Goal: Information Seeking & Learning: Check status

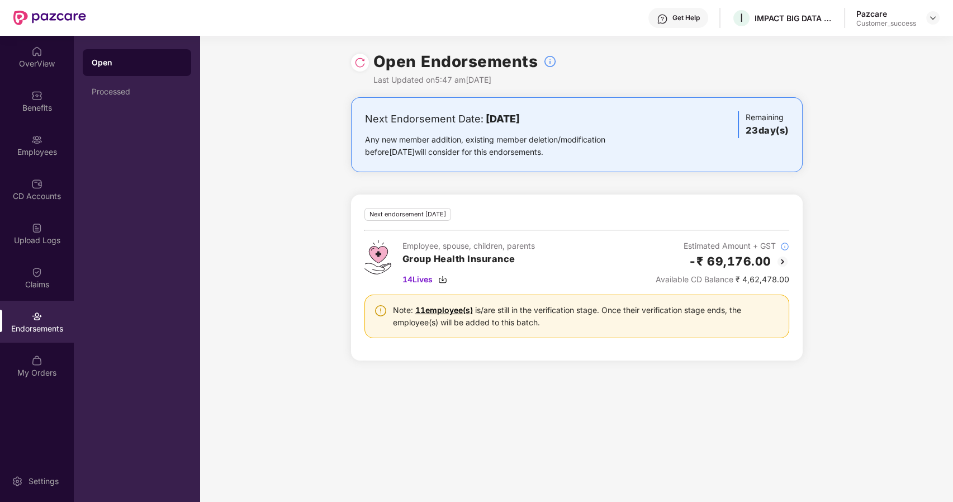
click at [941, 18] on header "Get Help I IMPACT BIG DATA ANALYSIS PRIVATE LIMITED Pazcare Customer_success" at bounding box center [476, 18] width 953 height 36
click at [932, 17] on img at bounding box center [933, 17] width 9 height 9
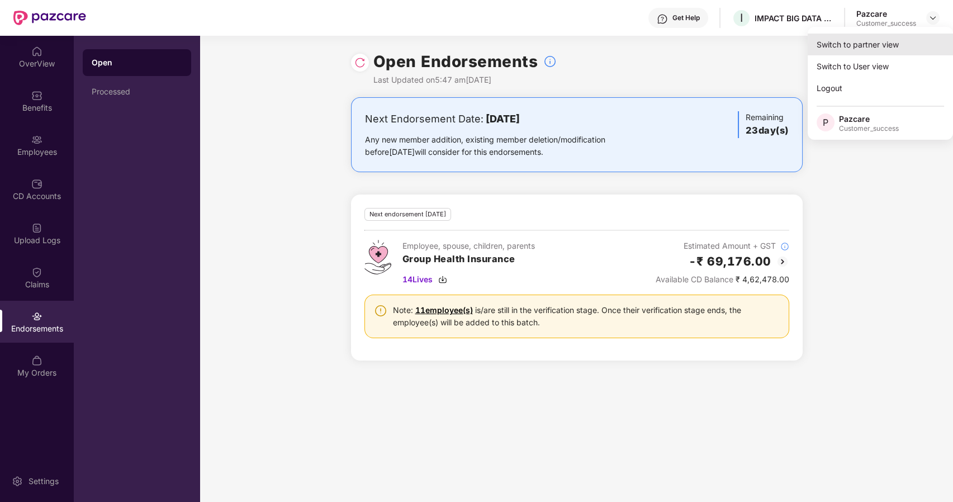
click at [875, 38] on div "Switch to partner view" at bounding box center [880, 45] width 145 height 22
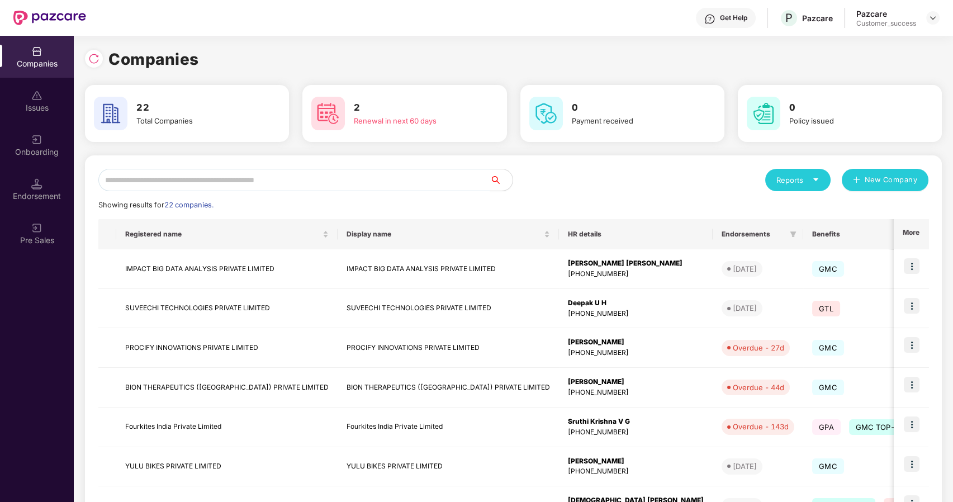
click at [121, 183] on input "text" at bounding box center [294, 180] width 392 height 22
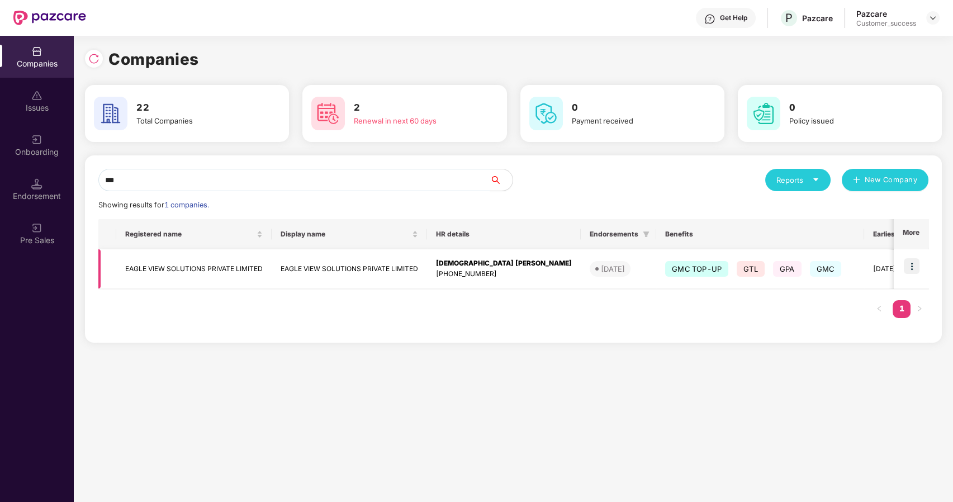
type input "***"
click at [190, 261] on td "EAGLE VIEW SOLUTIONS PRIVATE LIMITED" at bounding box center [193, 269] width 155 height 40
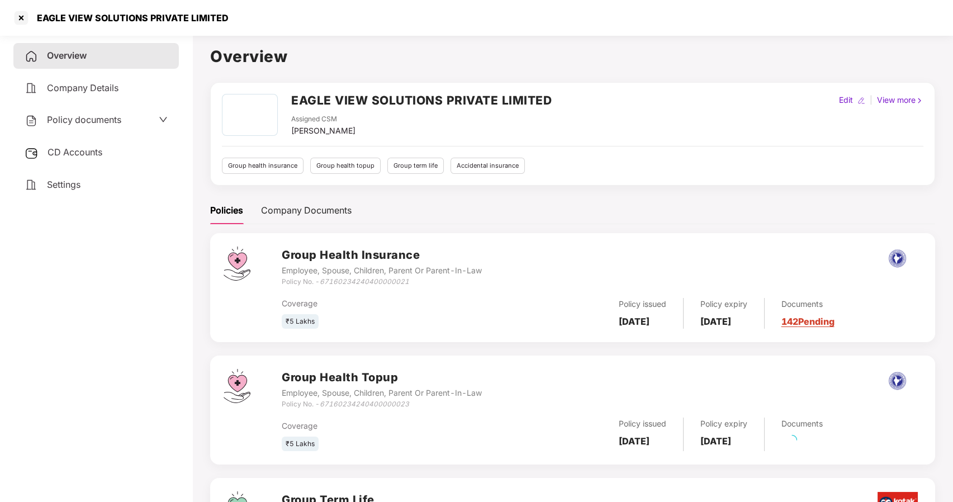
click at [96, 119] on span "Policy documents" at bounding box center [84, 119] width 74 height 11
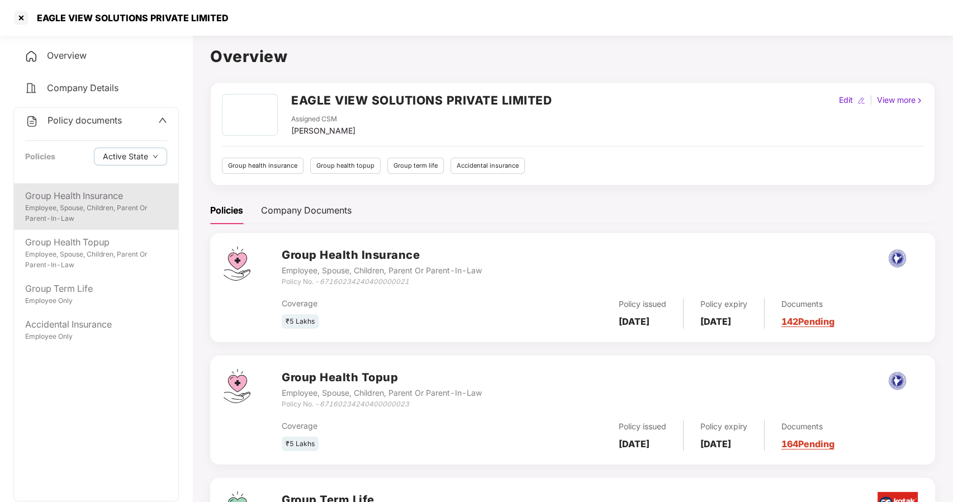
click at [89, 190] on div "Group Health Insurance" at bounding box center [96, 196] width 142 height 14
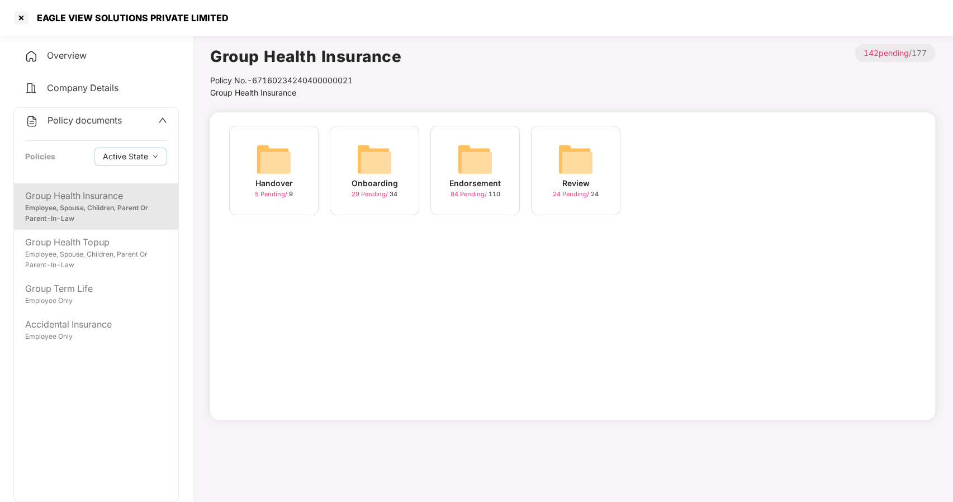
click at [380, 181] on div "Onboarding" at bounding box center [375, 183] width 46 height 12
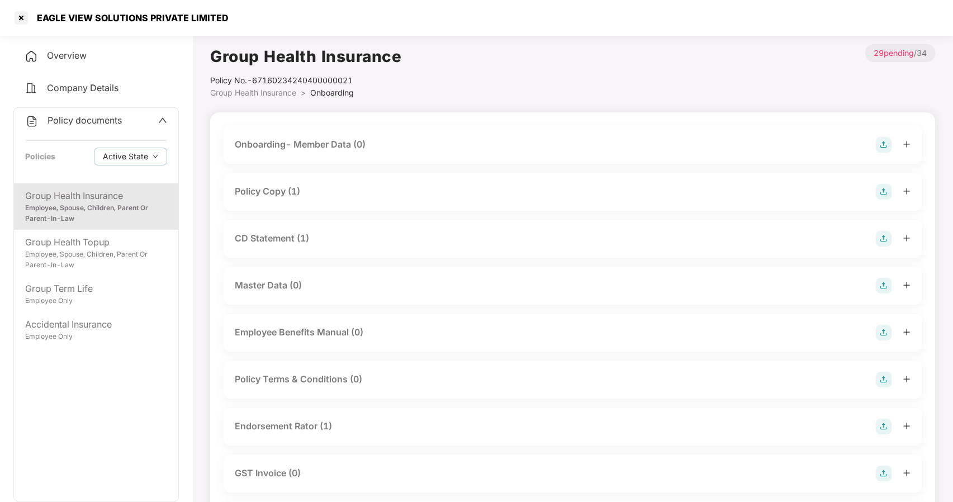
click at [277, 188] on div "Policy Copy (1)" at bounding box center [267, 192] width 65 height 14
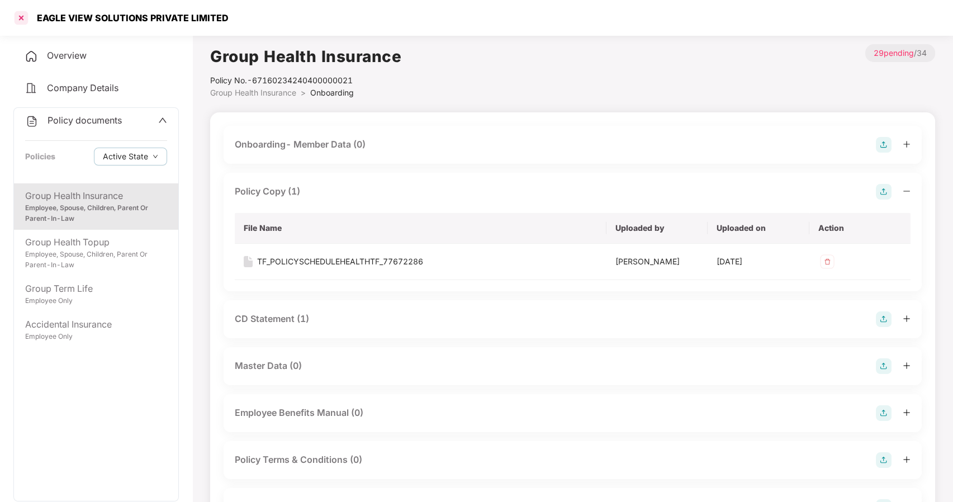
click at [21, 16] on div at bounding box center [21, 18] width 18 height 18
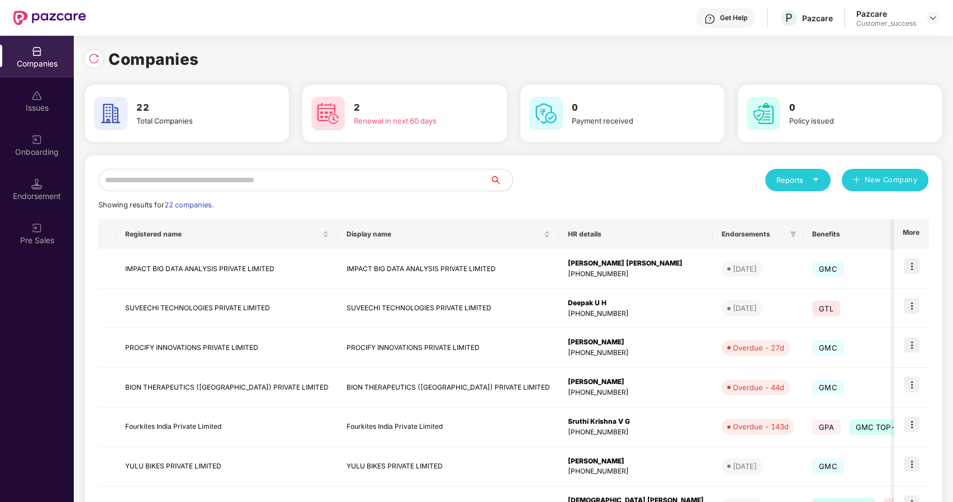
click at [174, 182] on input "text" at bounding box center [294, 180] width 392 height 22
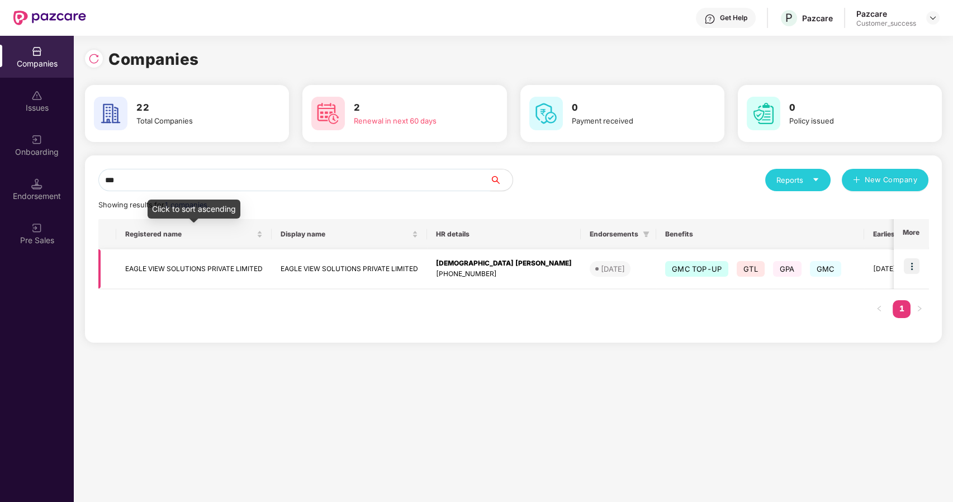
type input "***"
click at [148, 261] on td "EAGLE VIEW SOLUTIONS PRIVATE LIMITED" at bounding box center [193, 269] width 155 height 40
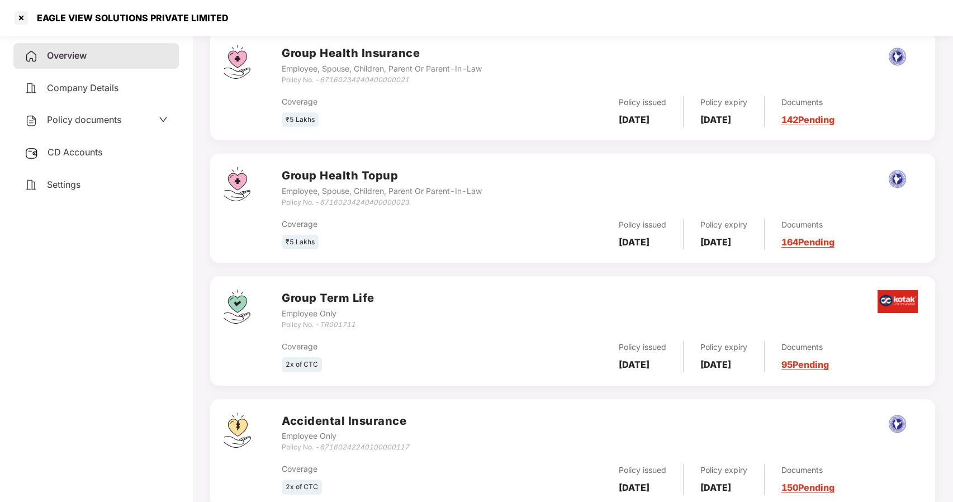
scroll to position [201, 0]
click at [78, 115] on span "Policy documents" at bounding box center [84, 119] width 74 height 11
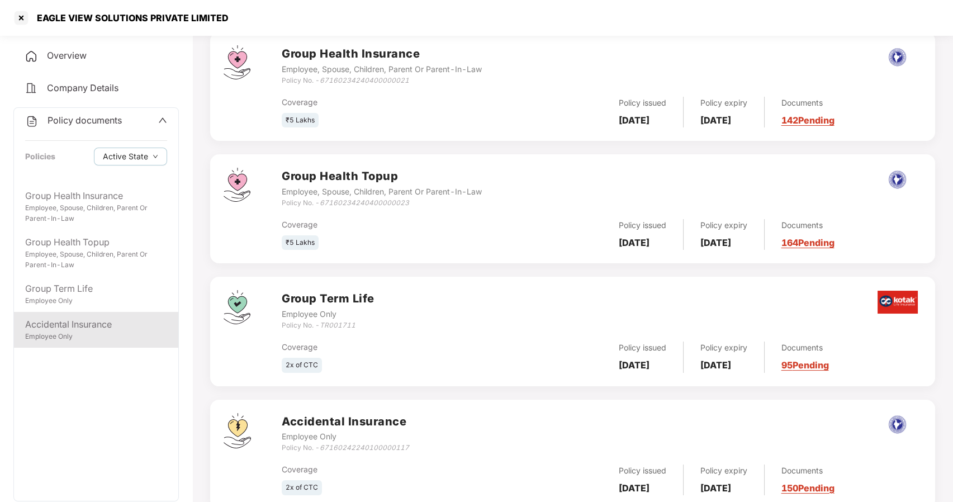
click at [87, 316] on div "Accidental Insurance Employee Only" at bounding box center [96, 330] width 164 height 36
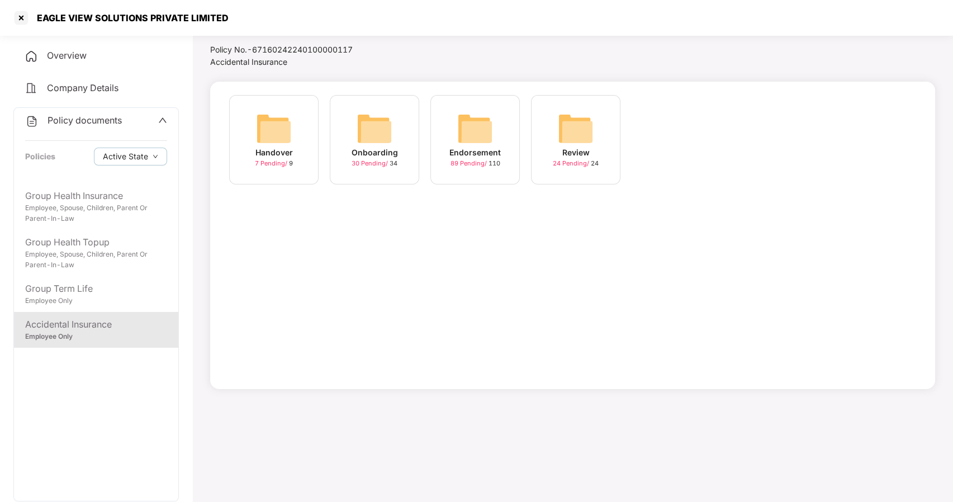
click at [381, 128] on img at bounding box center [375, 129] width 36 height 36
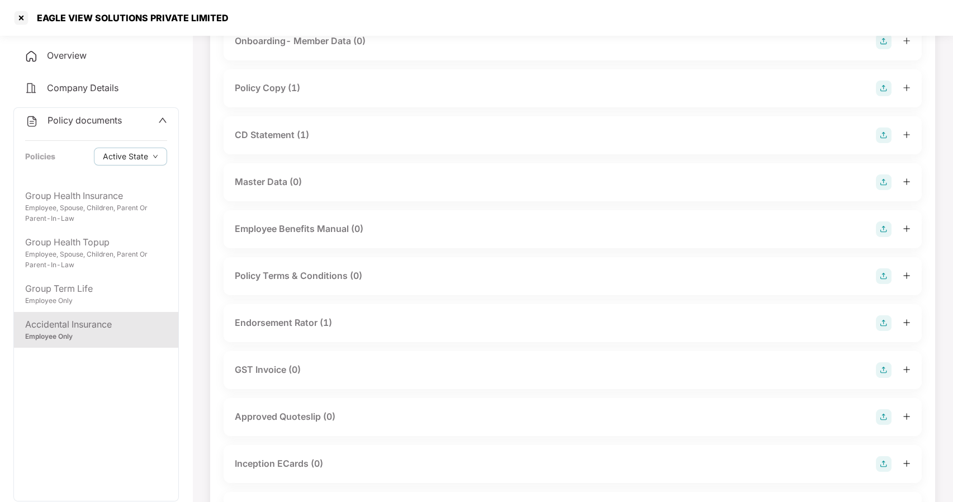
scroll to position [102, 0]
click at [270, 93] on div "Policy Copy (1)" at bounding box center [267, 89] width 65 height 14
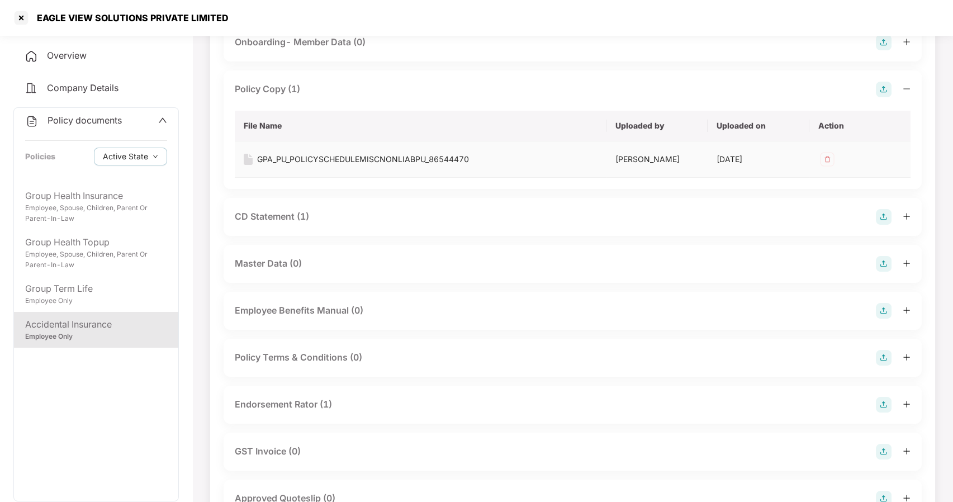
click at [295, 158] on div "GPA_PU_POLICYSCHEDULEMISCNONLIABPU_86544470" at bounding box center [363, 159] width 212 height 12
click at [18, 16] on div at bounding box center [21, 18] width 18 height 18
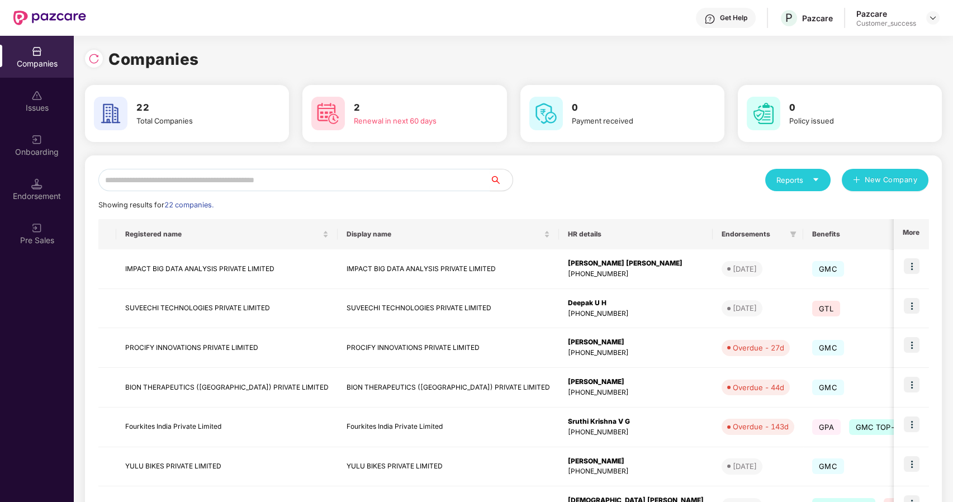
scroll to position [0, 0]
click at [292, 180] on input "text" at bounding box center [294, 180] width 392 height 22
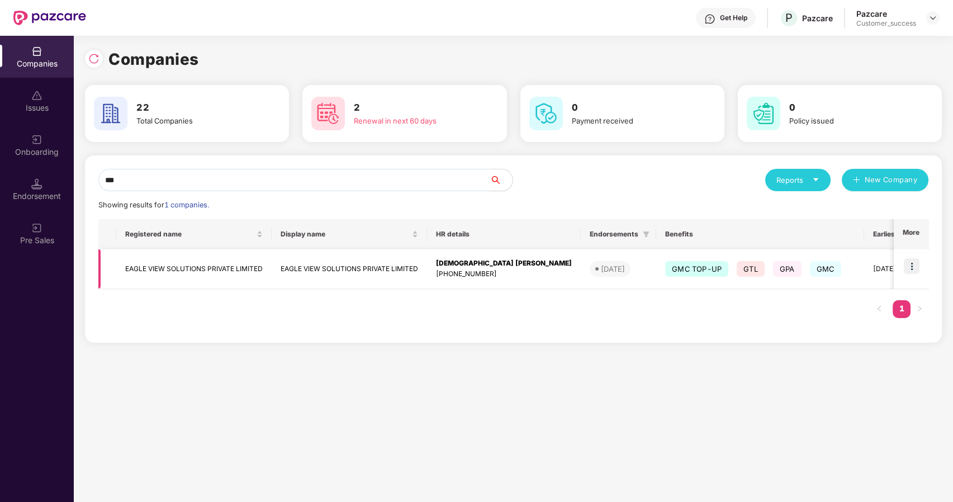
type input "***"
click at [922, 259] on td at bounding box center [911, 269] width 35 height 40
click at [912, 271] on img at bounding box center [912, 266] width 16 height 16
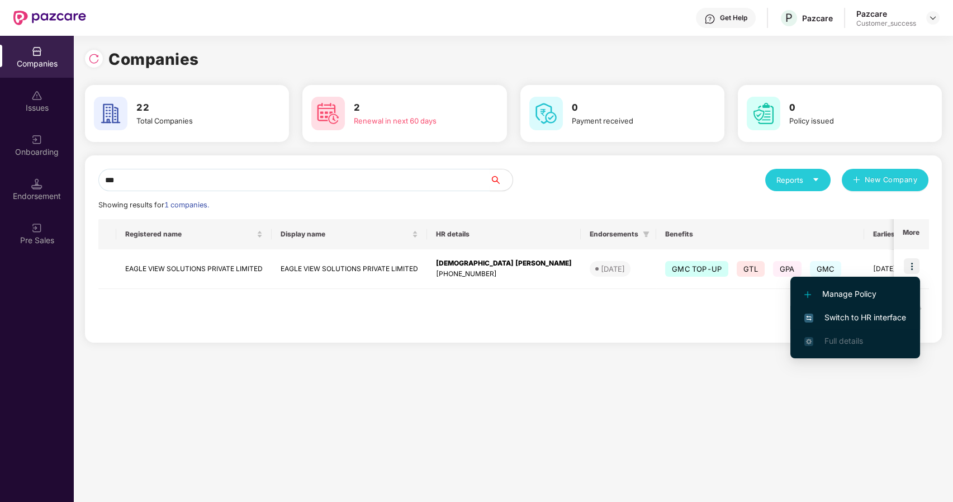
click at [857, 310] on li "Switch to HR interface" at bounding box center [856, 317] width 130 height 23
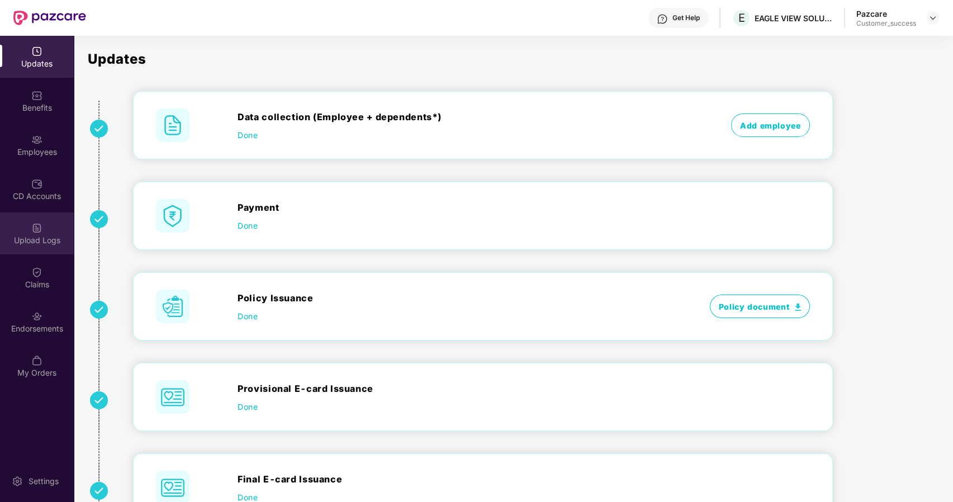
click at [42, 234] on div "Upload Logs" at bounding box center [37, 234] width 74 height 42
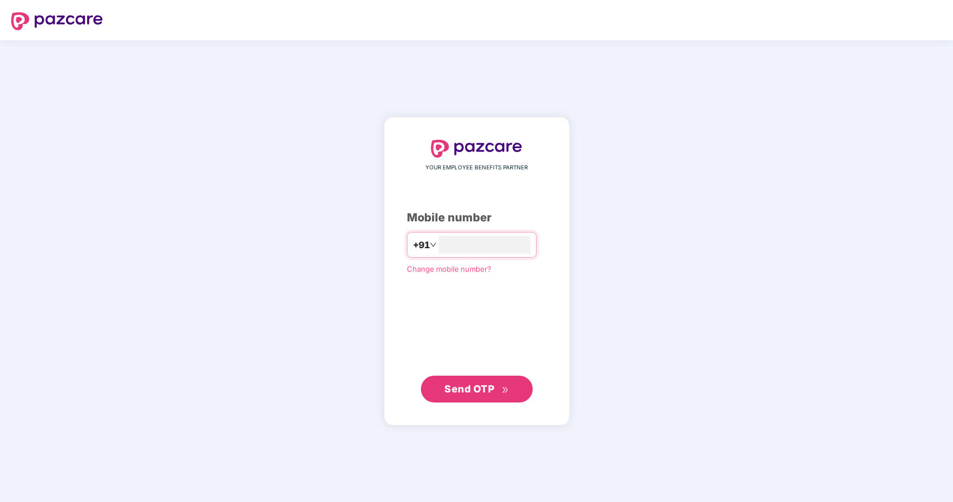
type input "**********"
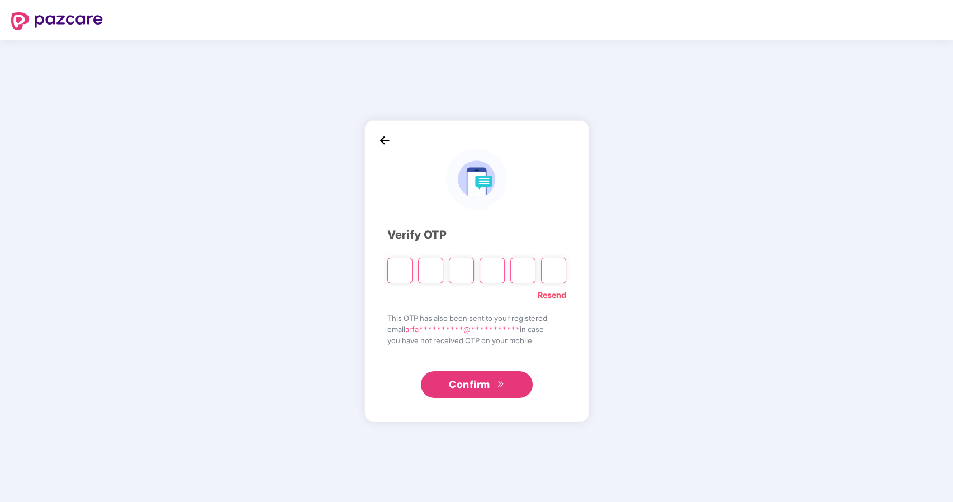
type input "*"
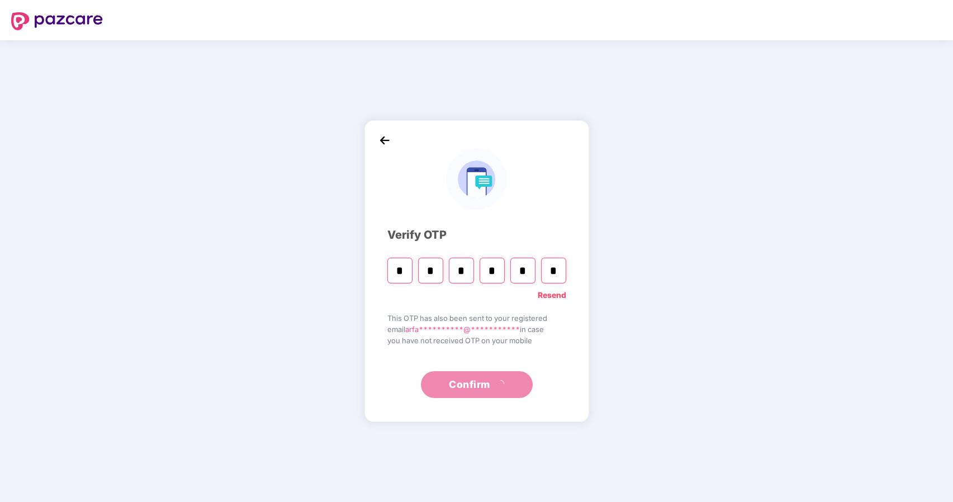
type input "*"
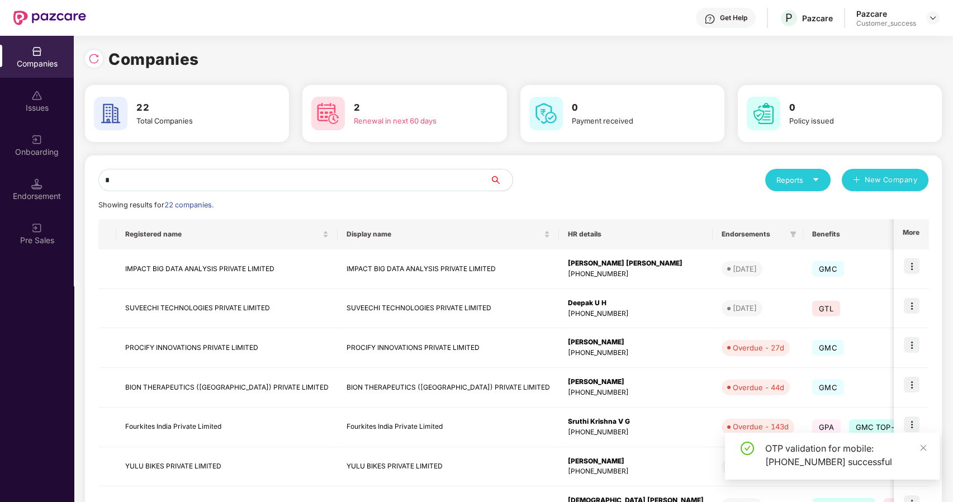
click at [256, 182] on input "*" at bounding box center [294, 180] width 392 height 22
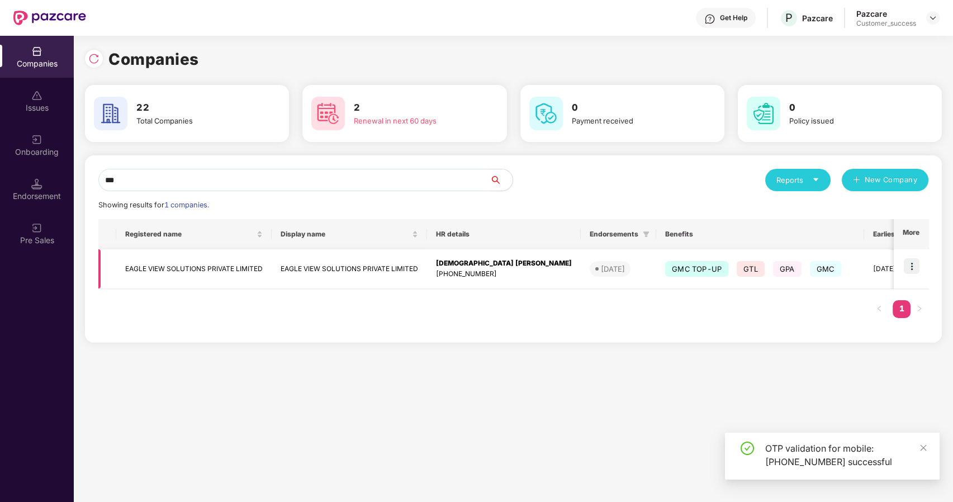
type input "***"
click at [917, 268] on img at bounding box center [912, 266] width 16 height 16
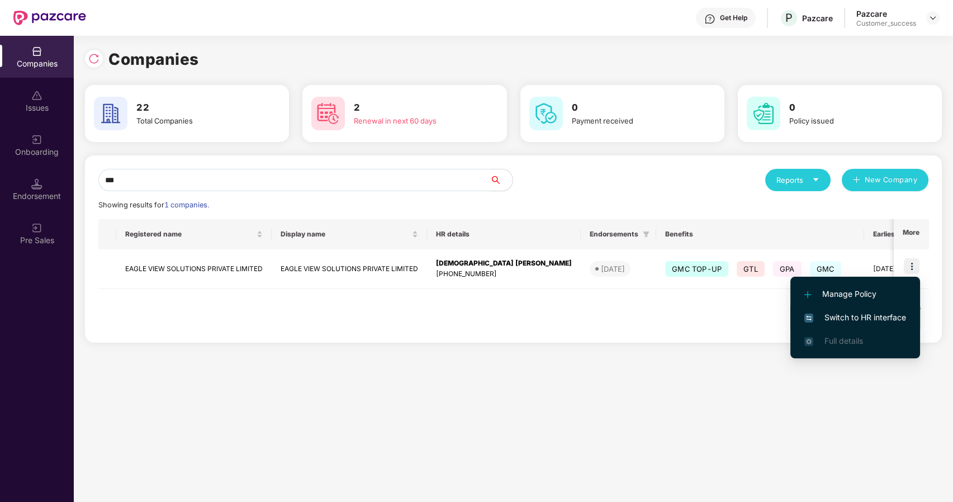
click at [835, 320] on span "Switch to HR interface" at bounding box center [856, 317] width 102 height 12
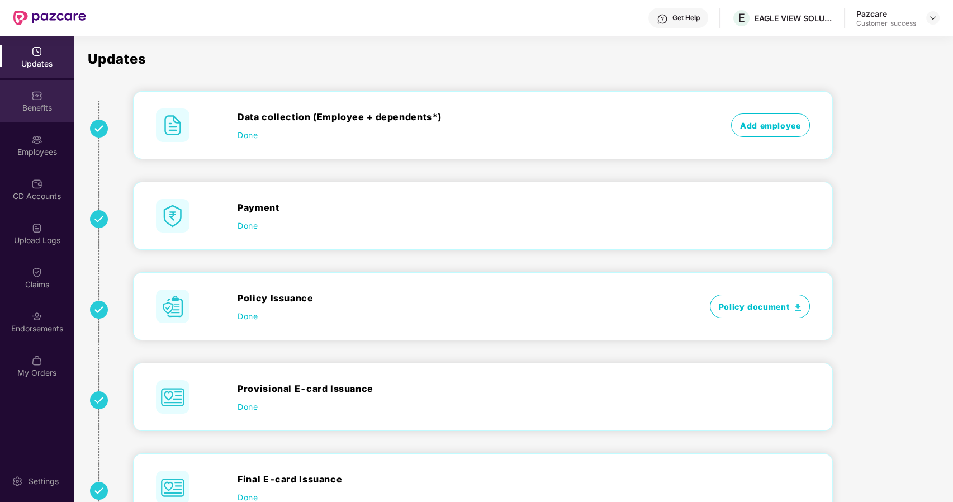
click at [44, 94] on div "Benefits" at bounding box center [37, 101] width 74 height 42
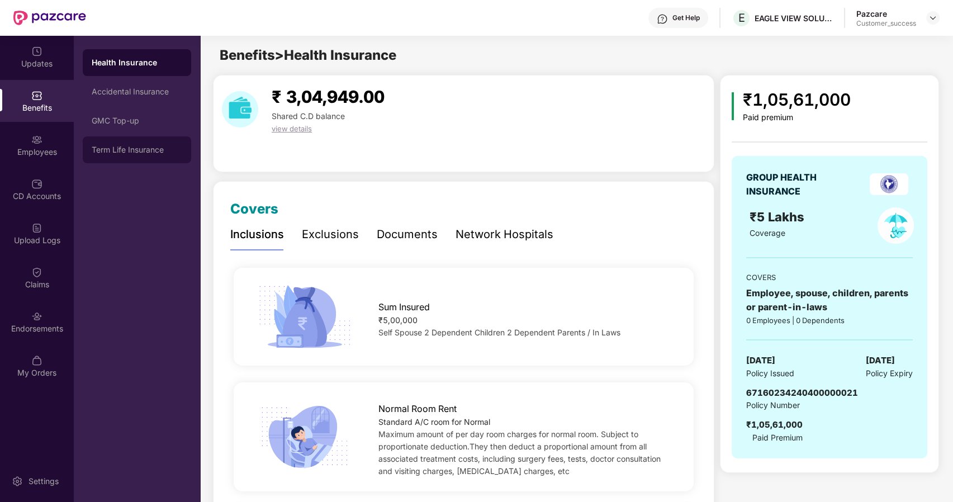
click at [108, 148] on div "Term Life Insurance" at bounding box center [137, 149] width 91 height 9
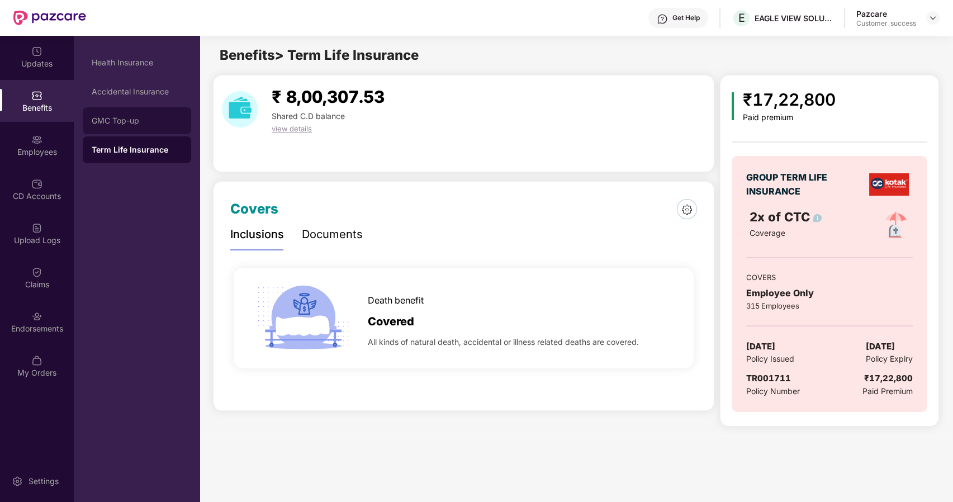
click at [107, 122] on div "GMC Top-up" at bounding box center [137, 120] width 91 height 9
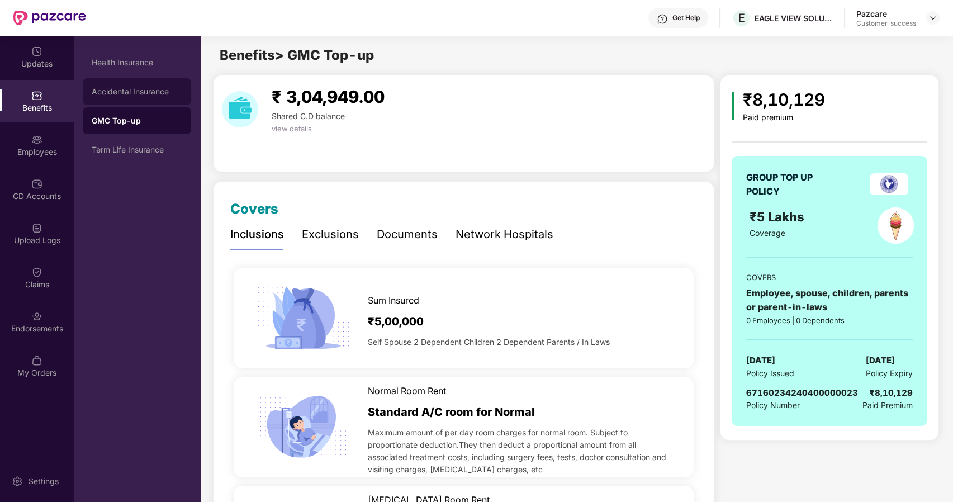
click at [116, 92] on div "Accidental Insurance" at bounding box center [137, 91] width 91 height 9
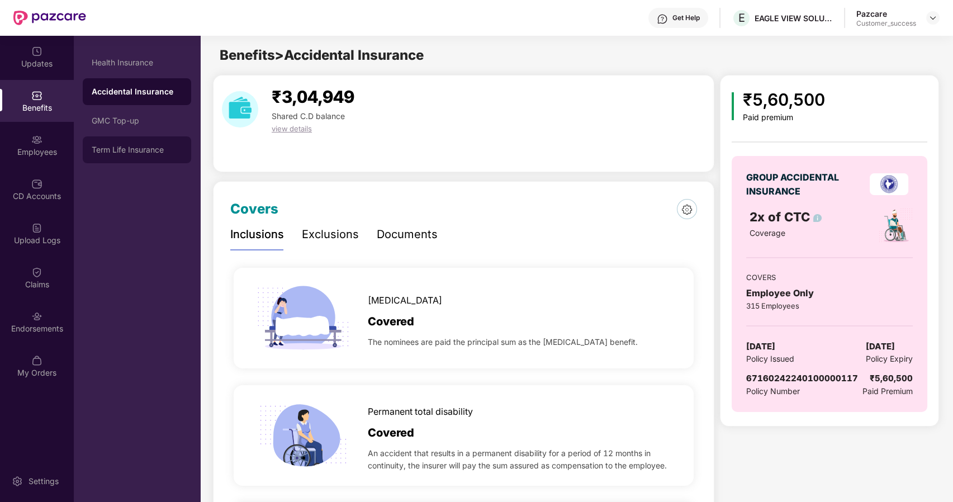
click at [134, 154] on div "Term Life Insurance" at bounding box center [137, 149] width 108 height 27
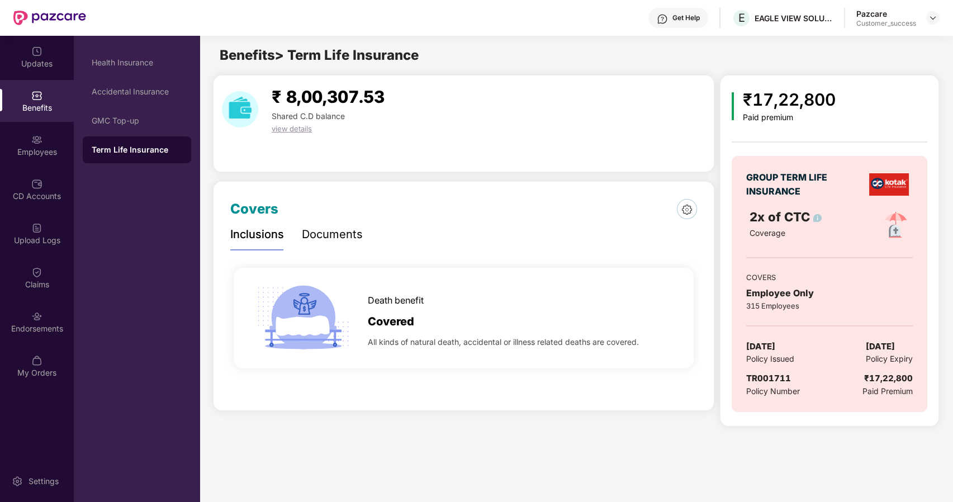
click at [348, 235] on div "Documents" at bounding box center [332, 234] width 61 height 17
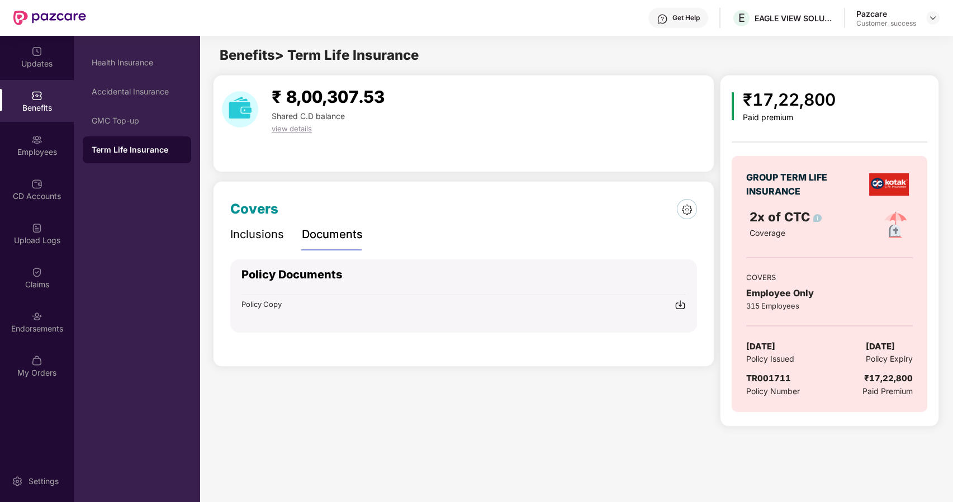
click at [275, 304] on span "Policy Copy" at bounding box center [262, 304] width 40 height 9
click at [935, 18] on img at bounding box center [933, 17] width 9 height 9
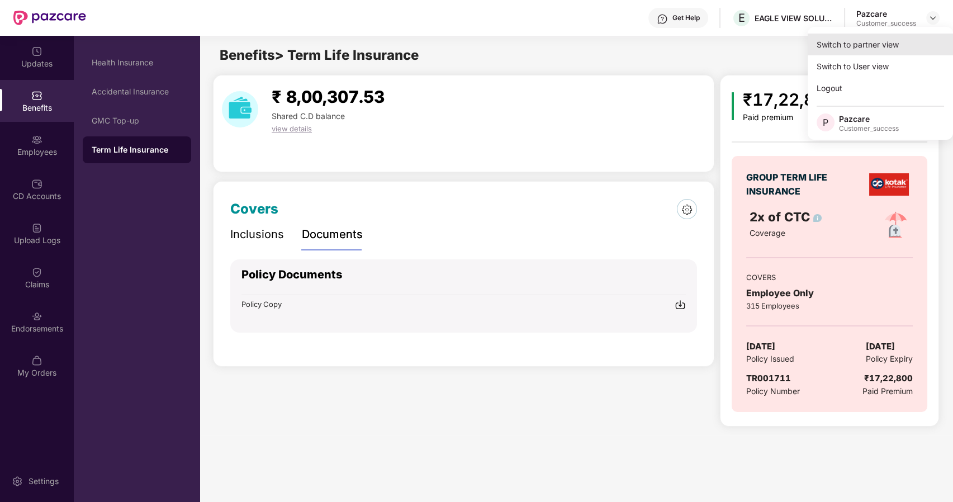
click at [862, 46] on div "Switch to partner view" at bounding box center [880, 45] width 145 height 22
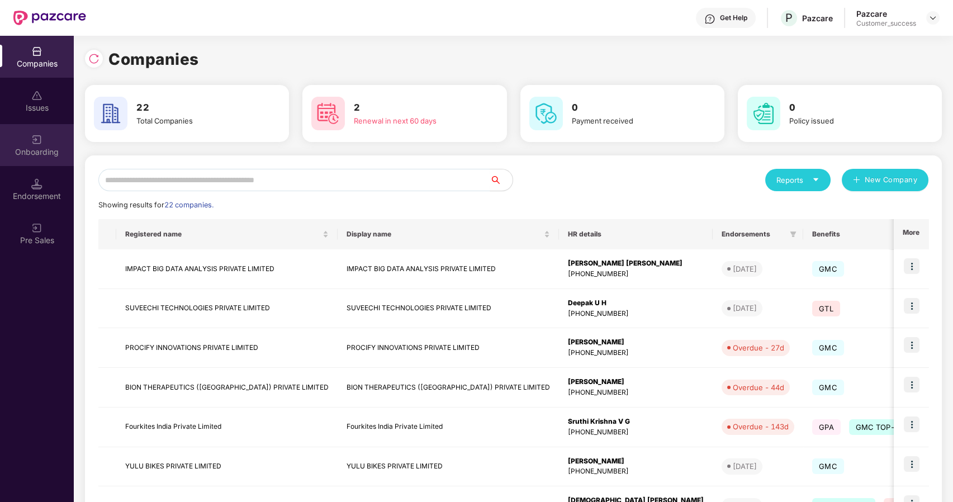
click at [42, 154] on div "Onboarding" at bounding box center [37, 152] width 74 height 11
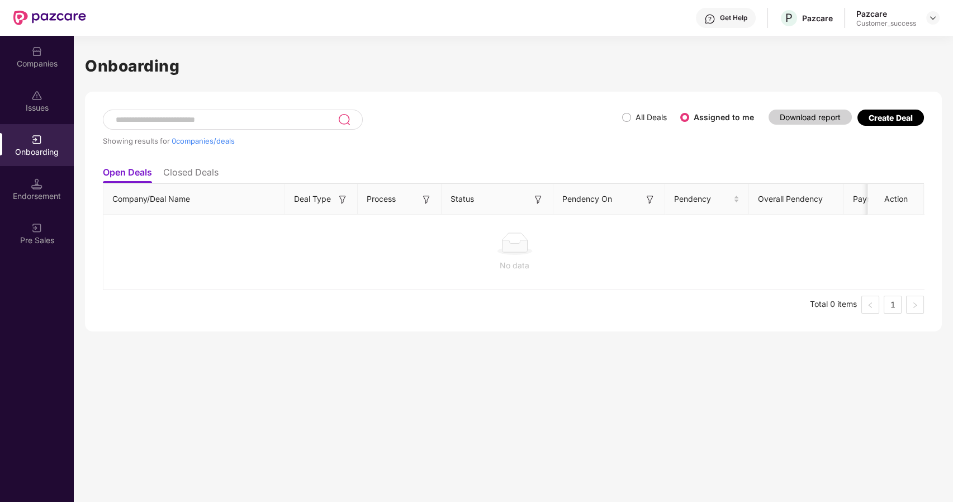
click at [170, 171] on li "Closed Deals" at bounding box center [190, 175] width 55 height 16
click at [879, 115] on div "Create Deal" at bounding box center [891, 118] width 44 height 10
click at [881, 117] on div "Create Deal" at bounding box center [891, 118] width 44 height 10
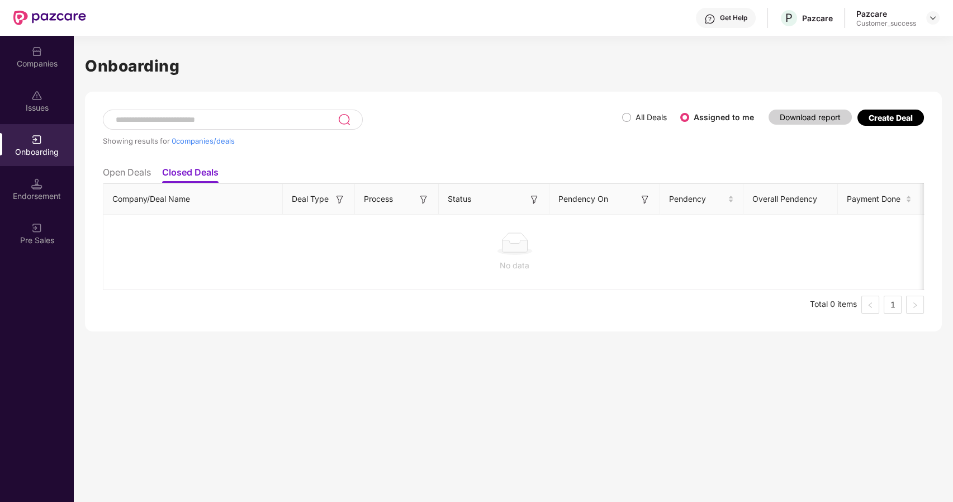
click at [871, 171] on ul "Open Deals Closed Deals" at bounding box center [513, 172] width 821 height 22
drag, startPoint x: 207, startPoint y: 127, endPoint x: 197, endPoint y: 121, distance: 11.0
click at [197, 121] on div at bounding box center [233, 120] width 260 height 20
click at [197, 121] on input at bounding box center [226, 120] width 223 height 10
type input "*****"
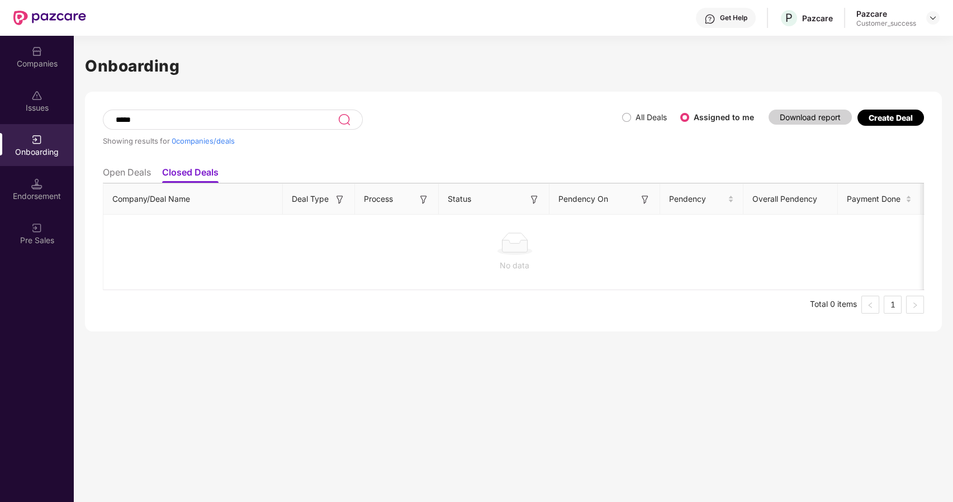
click at [128, 172] on li "Open Deals" at bounding box center [127, 175] width 48 height 16
click at [211, 171] on li "Closed Deals" at bounding box center [190, 175] width 55 height 16
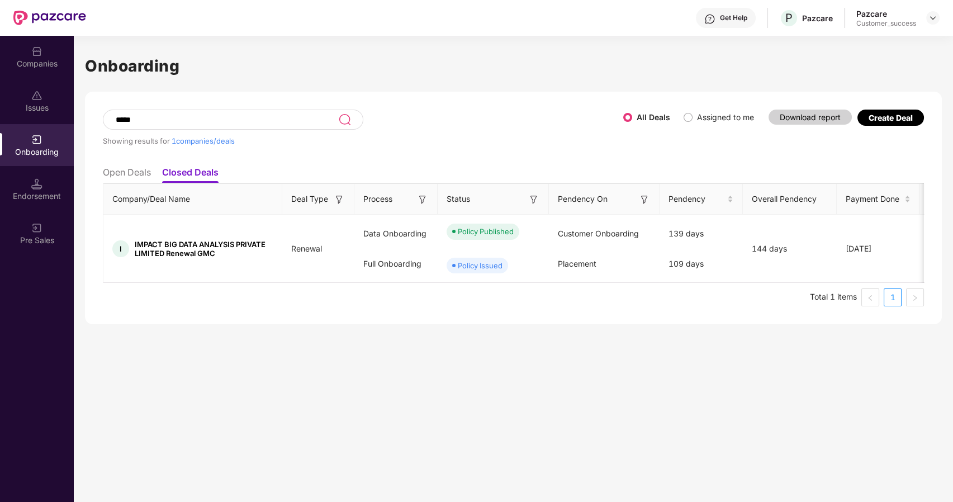
click at [131, 171] on li "Open Deals" at bounding box center [127, 175] width 48 height 16
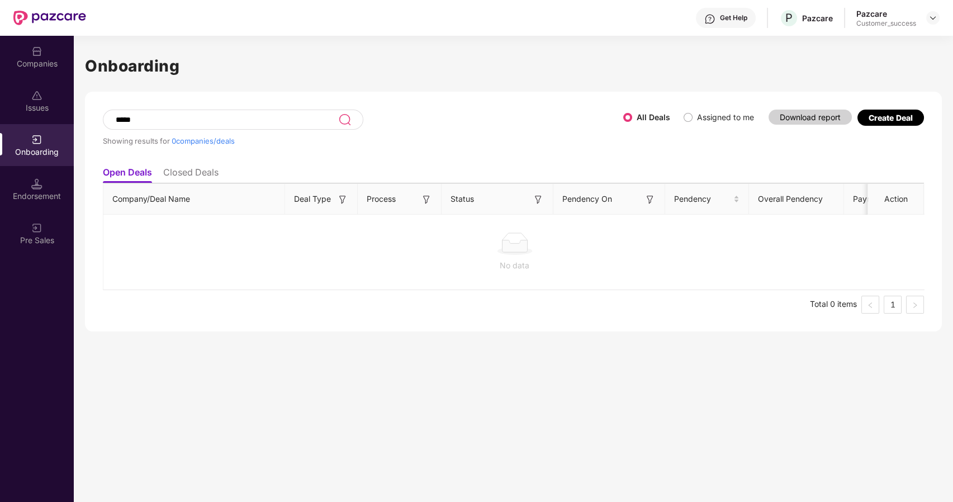
click at [872, 113] on div "Create Deal" at bounding box center [891, 118] width 44 height 10
click at [872, 115] on div "Create Deal" at bounding box center [891, 118] width 44 height 10
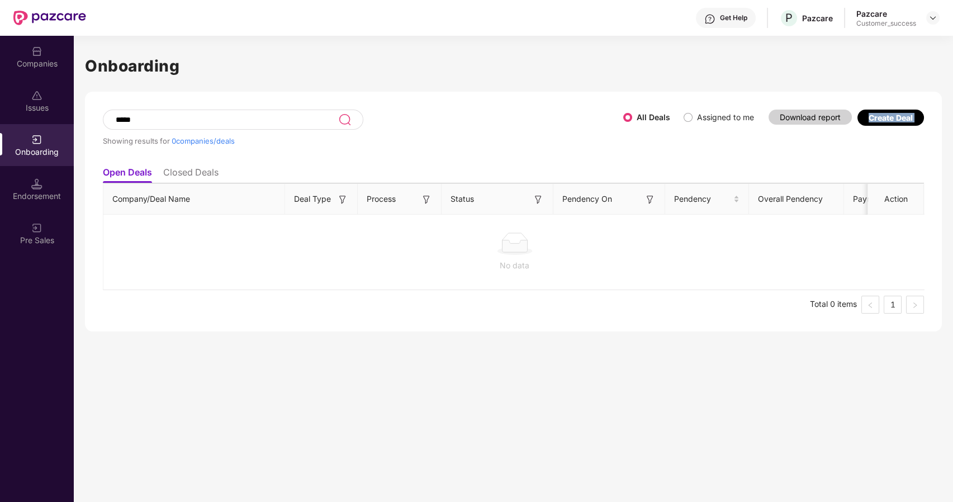
click at [872, 115] on div "Create Deal" at bounding box center [891, 118] width 44 height 10
click at [894, 111] on div "Create Deal" at bounding box center [891, 118] width 67 height 16
click at [931, 20] on img at bounding box center [933, 17] width 9 height 9
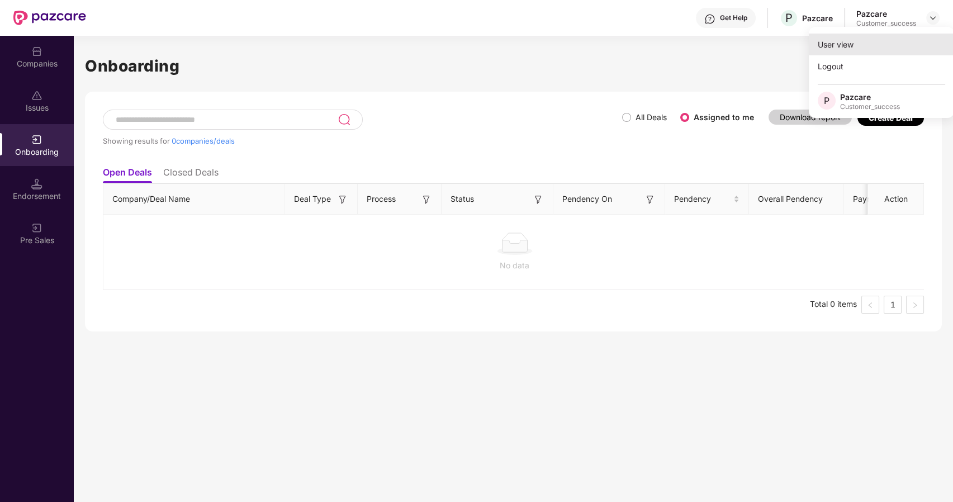
click at [880, 44] on div "User view" at bounding box center [881, 45] width 145 height 22
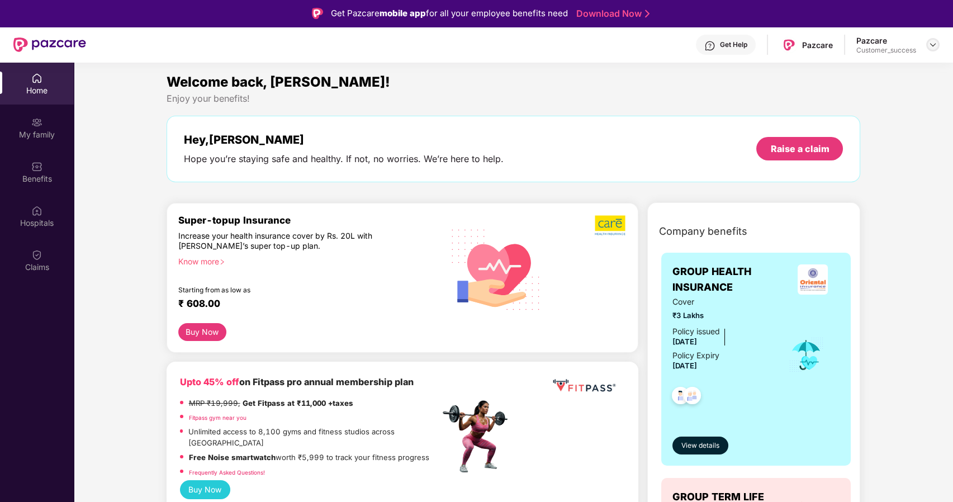
click at [932, 42] on img at bounding box center [933, 44] width 9 height 9
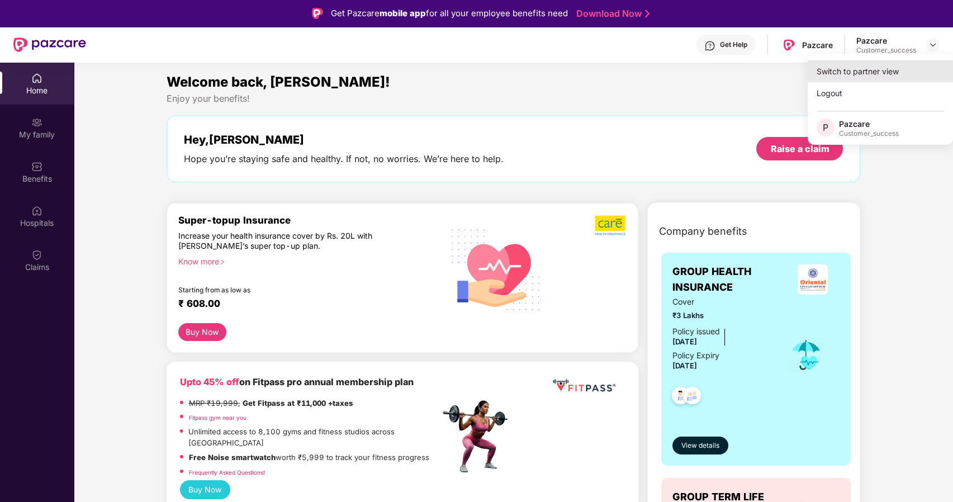
click at [843, 70] on div "Switch to partner view" at bounding box center [880, 71] width 145 height 22
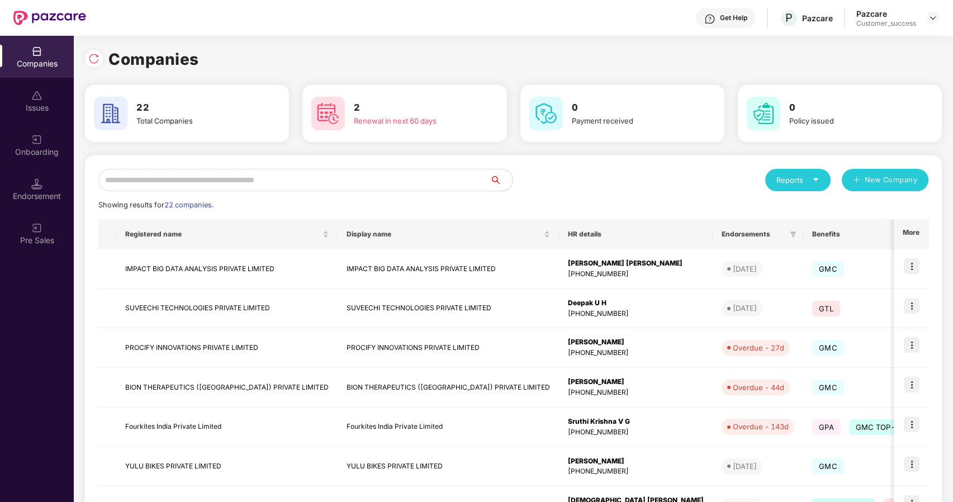
click at [249, 181] on input "text" at bounding box center [294, 180] width 392 height 22
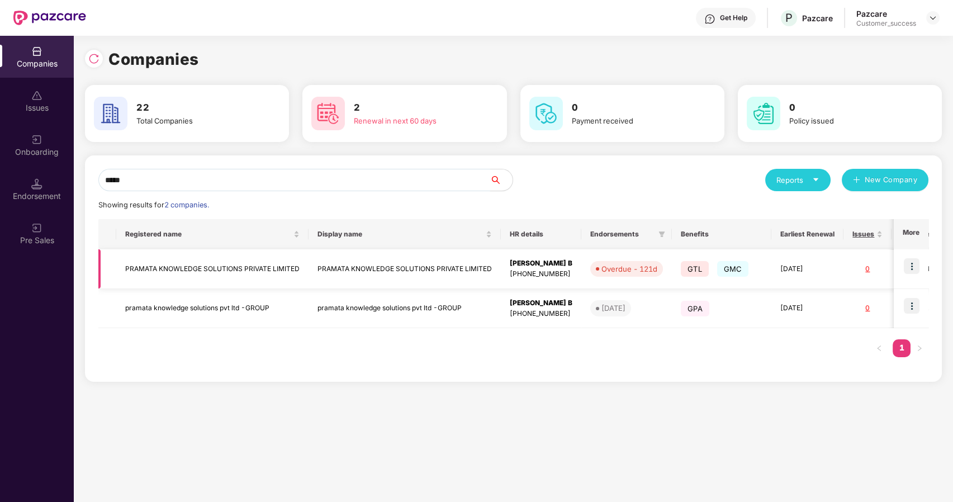
type input "*****"
click at [912, 265] on img at bounding box center [912, 266] width 16 height 16
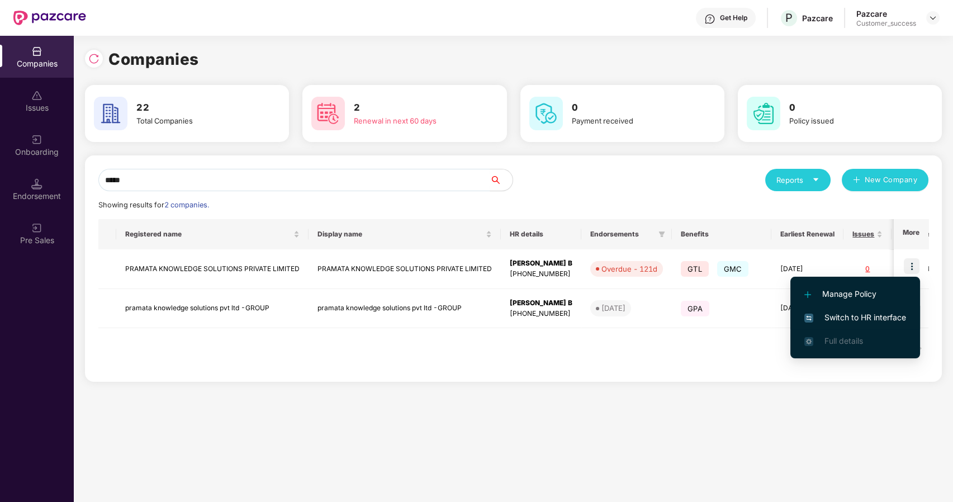
click at [842, 317] on span "Switch to HR interface" at bounding box center [856, 317] width 102 height 12
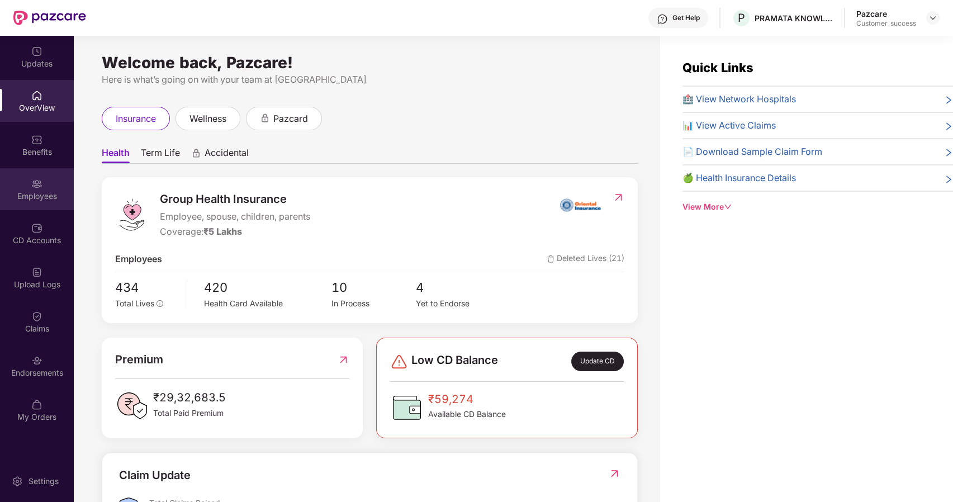
click at [40, 196] on div "Employees" at bounding box center [37, 196] width 74 height 11
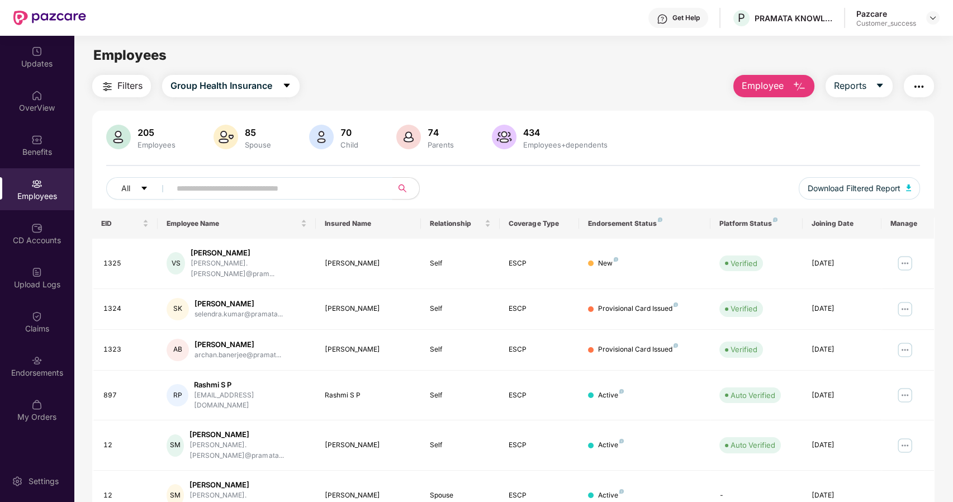
click at [196, 191] on input "text" at bounding box center [277, 188] width 201 height 17
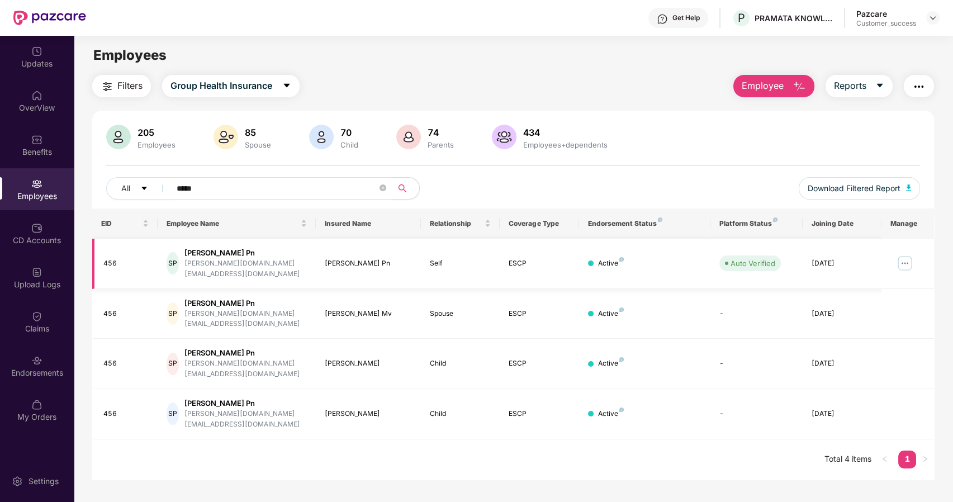
type input "*****"
click at [903, 256] on img at bounding box center [905, 263] width 18 height 18
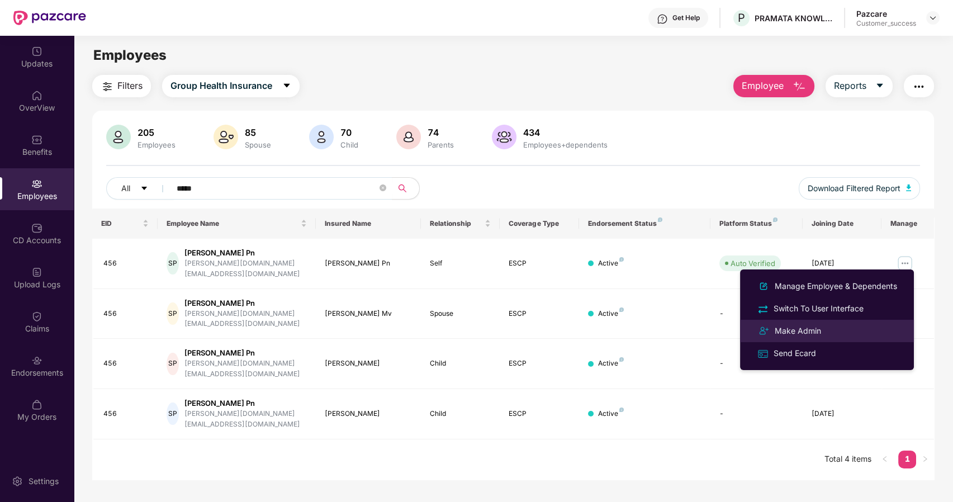
click at [792, 324] on div "Make Admin" at bounding box center [827, 330] width 145 height 13
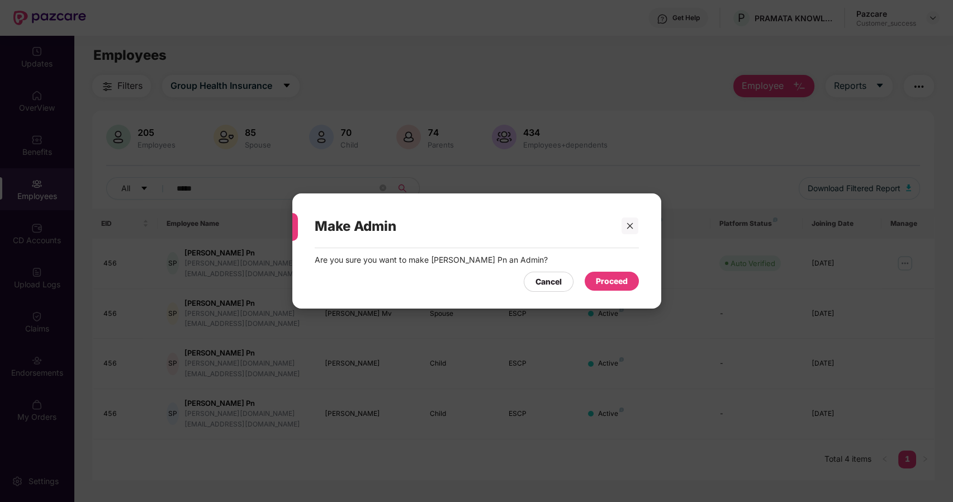
click at [599, 280] on div "Proceed" at bounding box center [612, 281] width 32 height 12
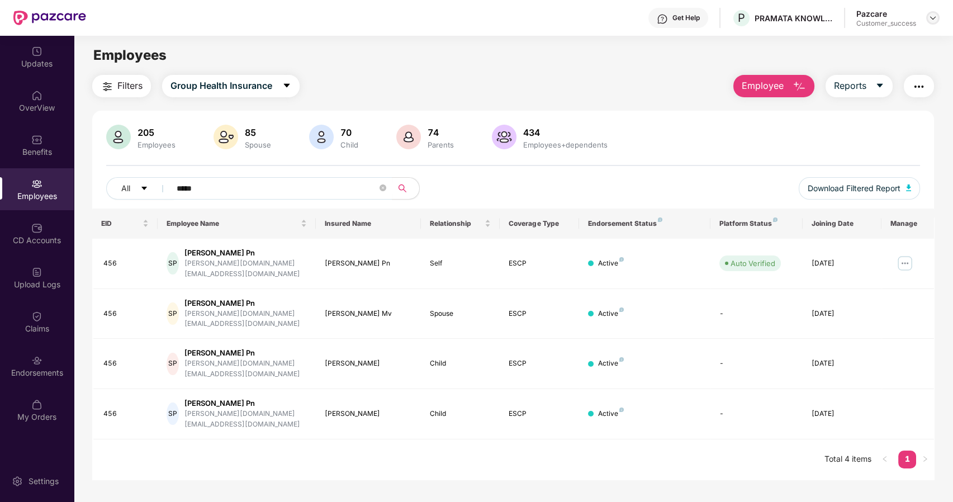
click at [931, 18] on img at bounding box center [933, 17] width 9 height 9
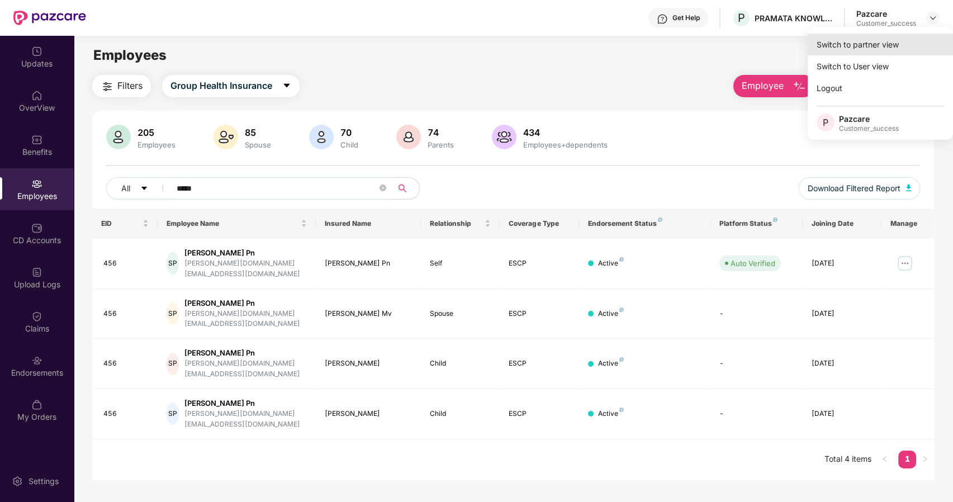
click at [865, 43] on div "Switch to partner view" at bounding box center [880, 45] width 145 height 22
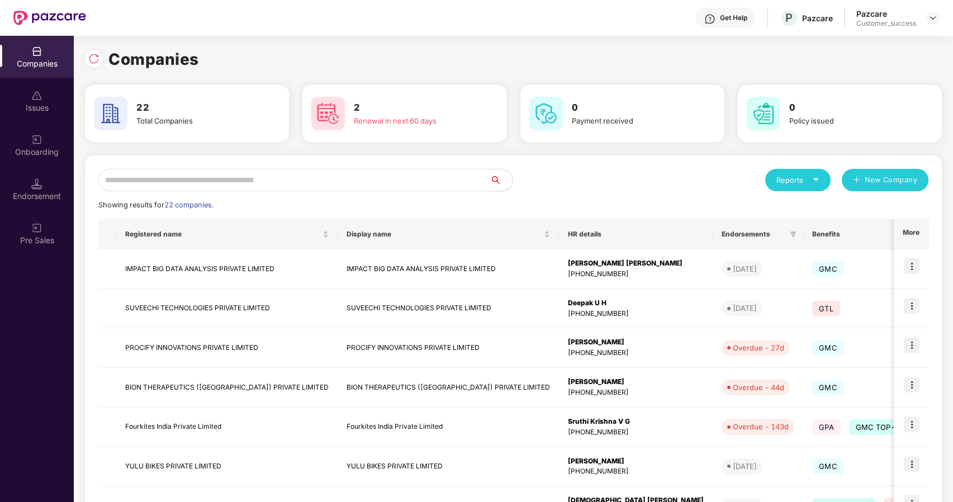
click at [265, 181] on input "text" at bounding box center [294, 180] width 392 height 22
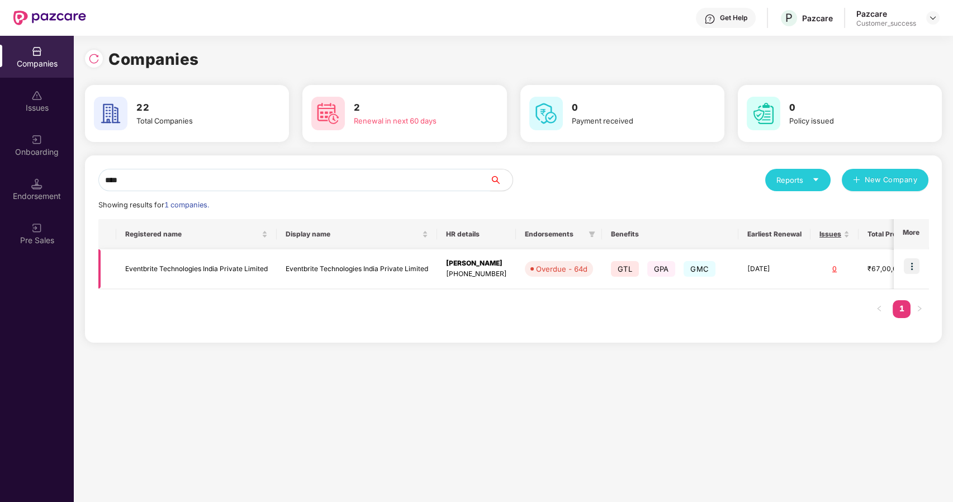
type input "****"
click at [917, 268] on img at bounding box center [912, 266] width 16 height 16
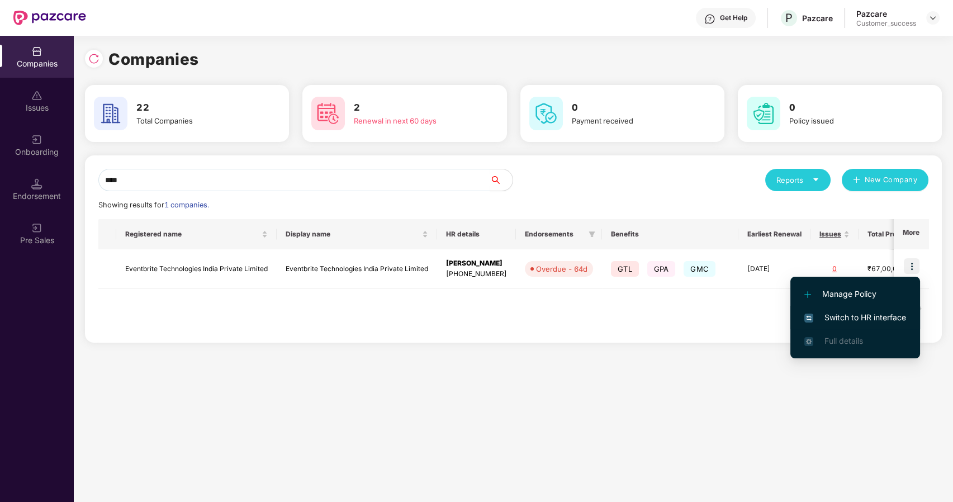
click at [828, 315] on span "Switch to HR interface" at bounding box center [856, 317] width 102 height 12
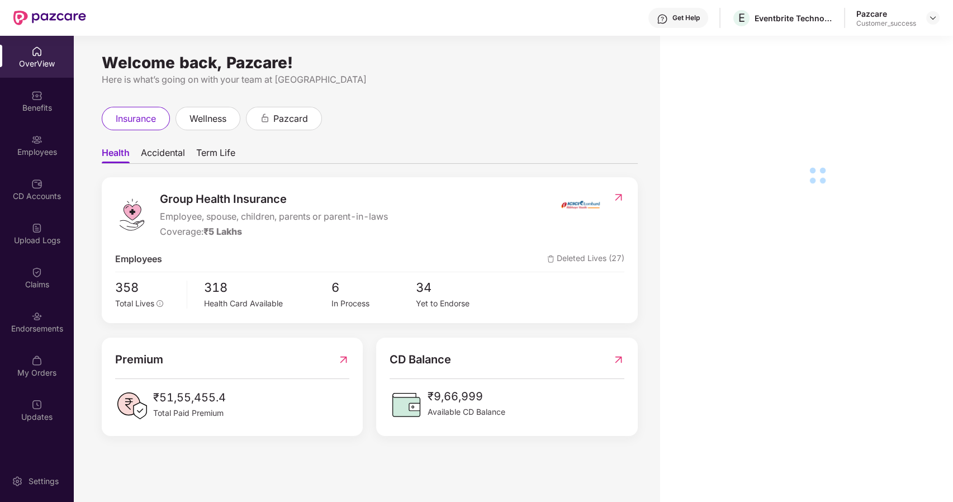
click at [47, 128] on div "Employees" at bounding box center [37, 145] width 74 height 42
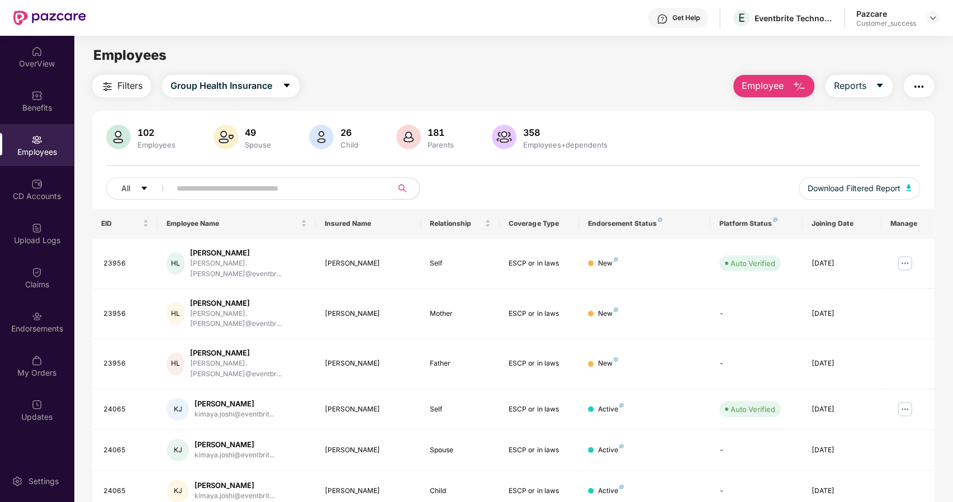
click at [186, 186] on input "text" at bounding box center [277, 188] width 201 height 17
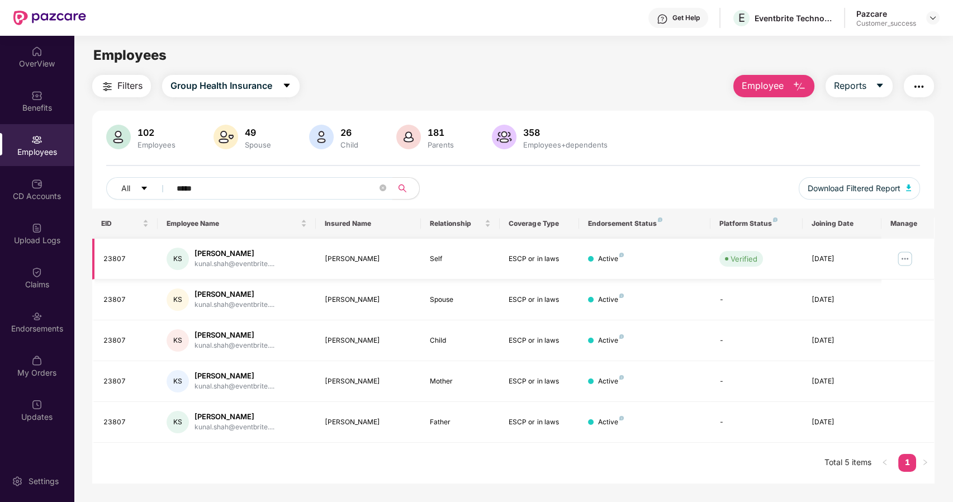
type input "*****"
click at [906, 256] on img at bounding box center [905, 259] width 18 height 18
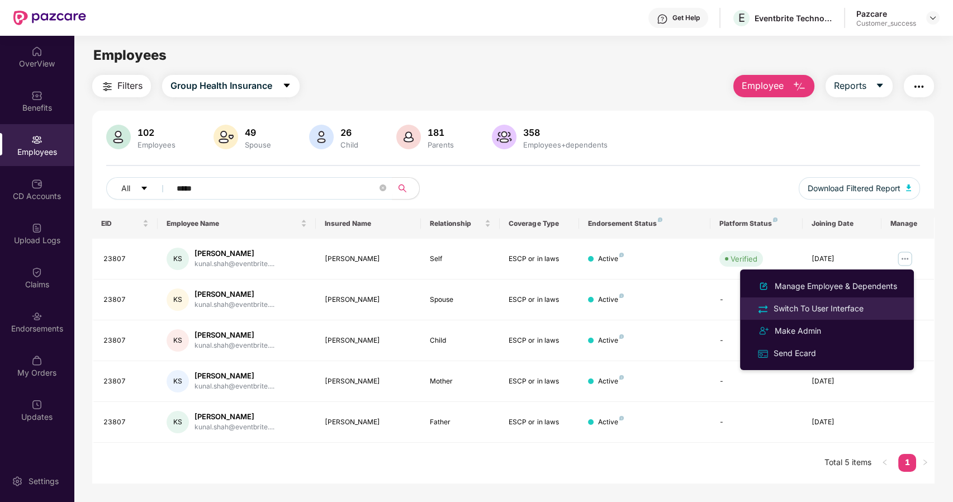
click at [832, 303] on div "Switch To User Interface" at bounding box center [819, 309] width 95 height 12
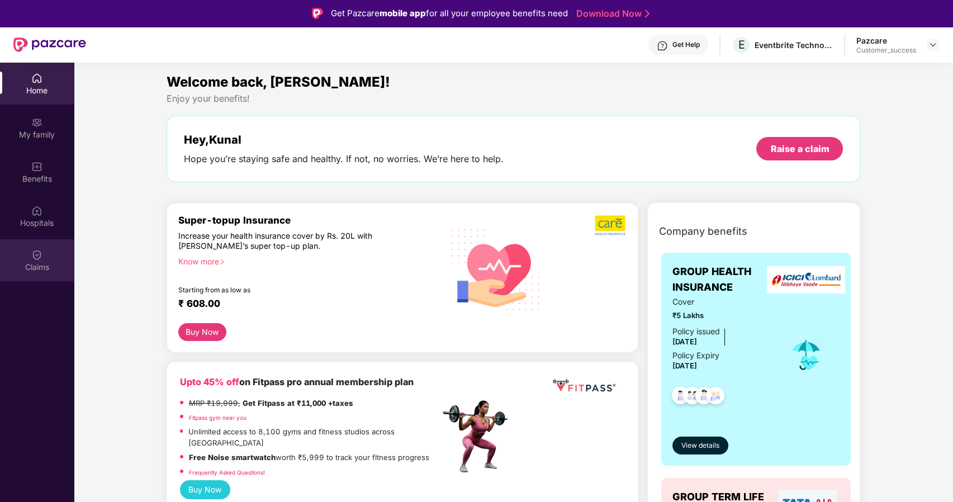
click at [46, 254] on div "Claims" at bounding box center [37, 260] width 74 height 42
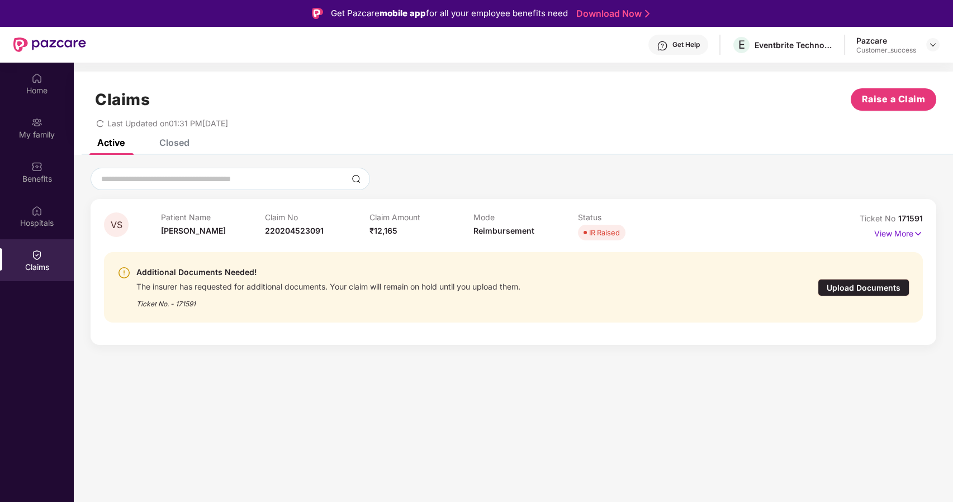
click at [169, 141] on div "Closed" at bounding box center [174, 142] width 30 height 11
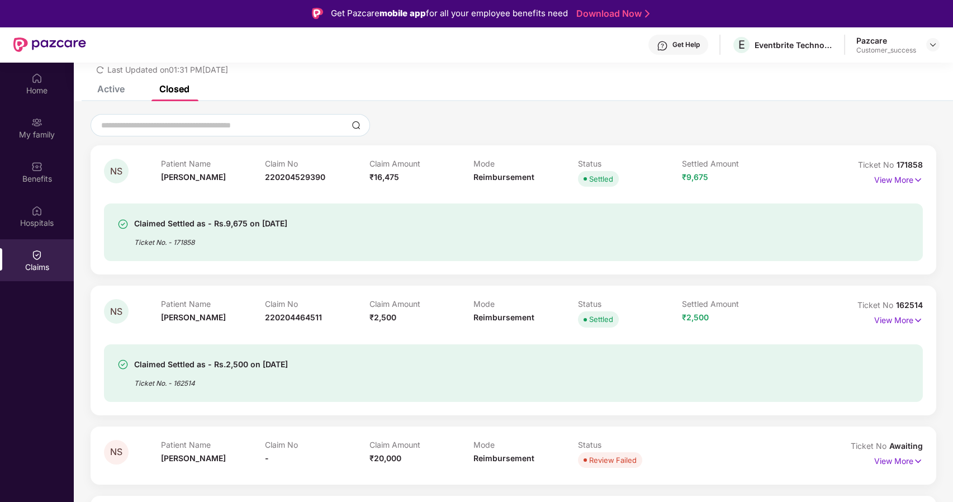
scroll to position [40, 0]
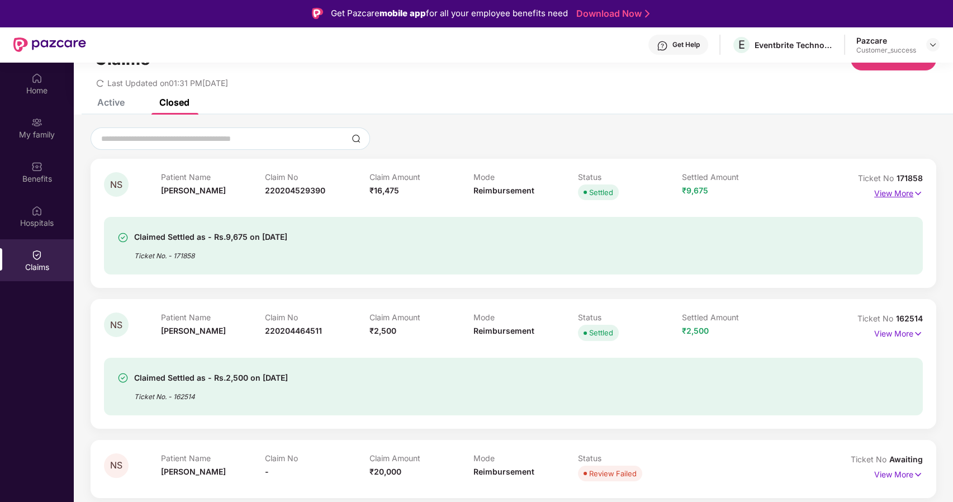
click at [889, 191] on p "View More" at bounding box center [899, 192] width 49 height 15
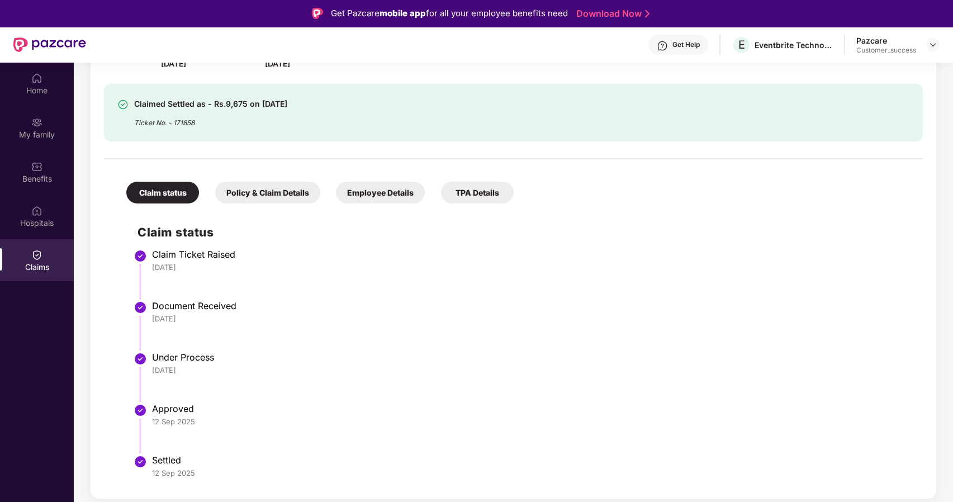
scroll to position [257, 0]
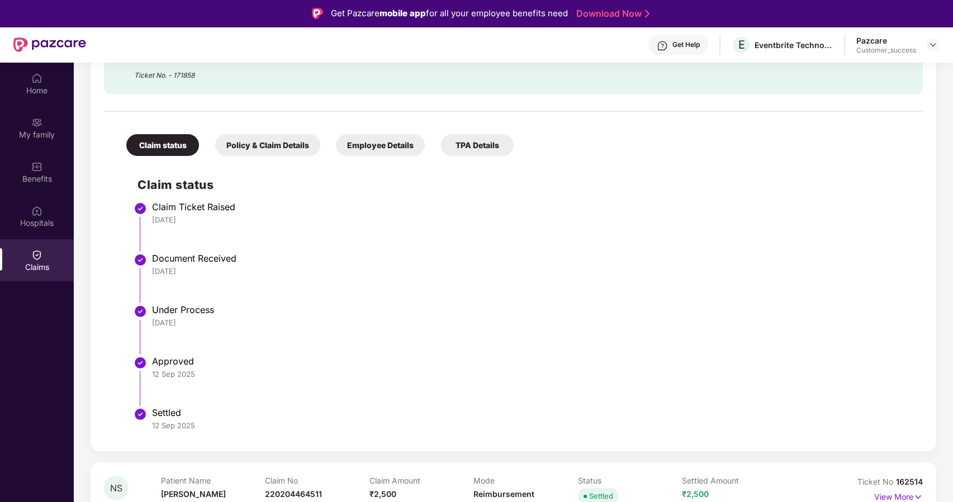
click at [256, 142] on div "Policy & Claim Details" at bounding box center [267, 145] width 105 height 22
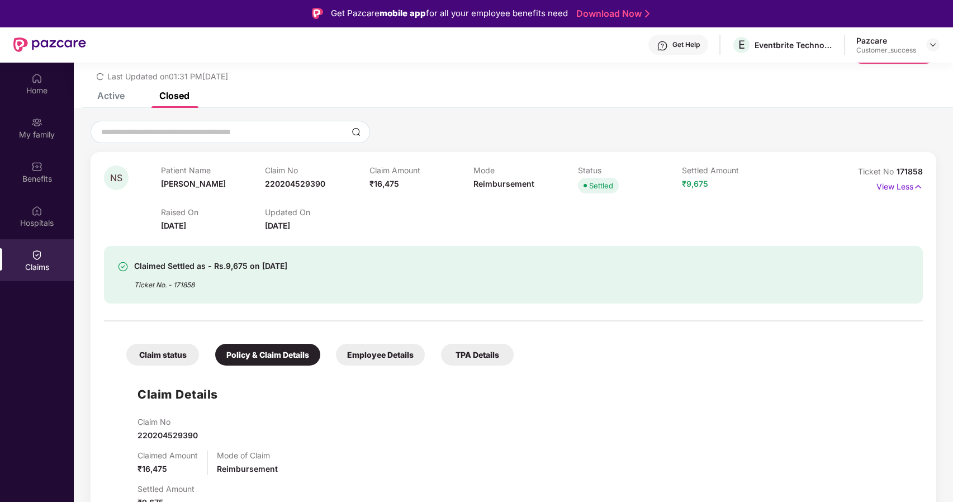
scroll to position [0, 0]
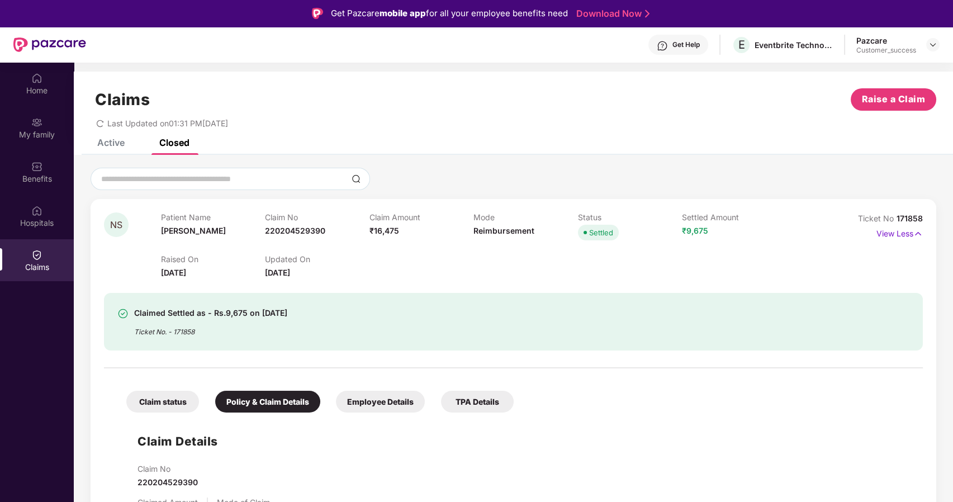
click at [908, 216] on span "171858" at bounding box center [910, 219] width 26 height 10
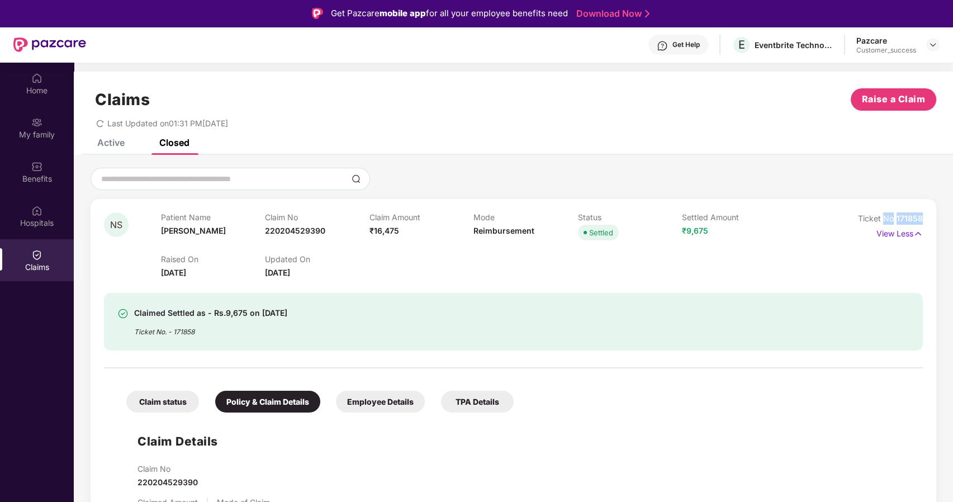
copy div "No 171858"
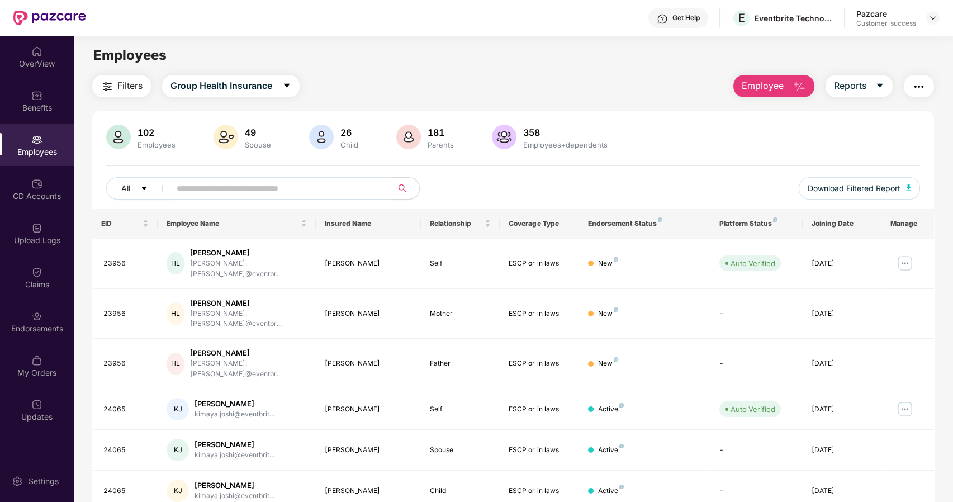
click at [270, 188] on input "text" at bounding box center [277, 188] width 201 height 17
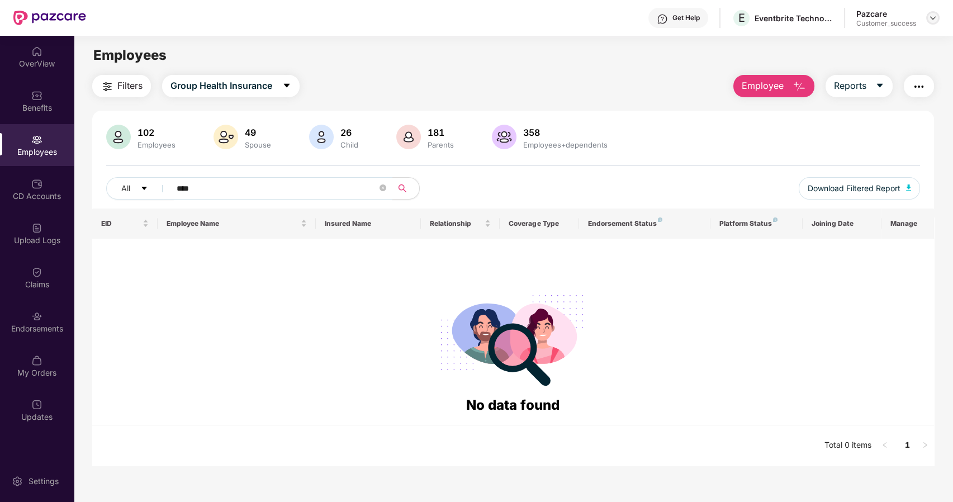
type input "****"
click at [928, 20] on div at bounding box center [933, 17] width 13 height 13
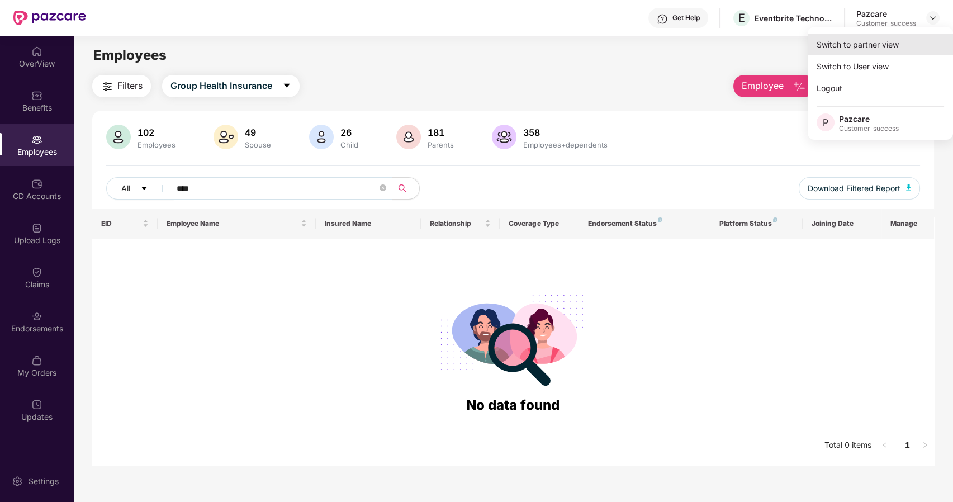
click at [879, 44] on div "Switch to partner view" at bounding box center [880, 45] width 145 height 22
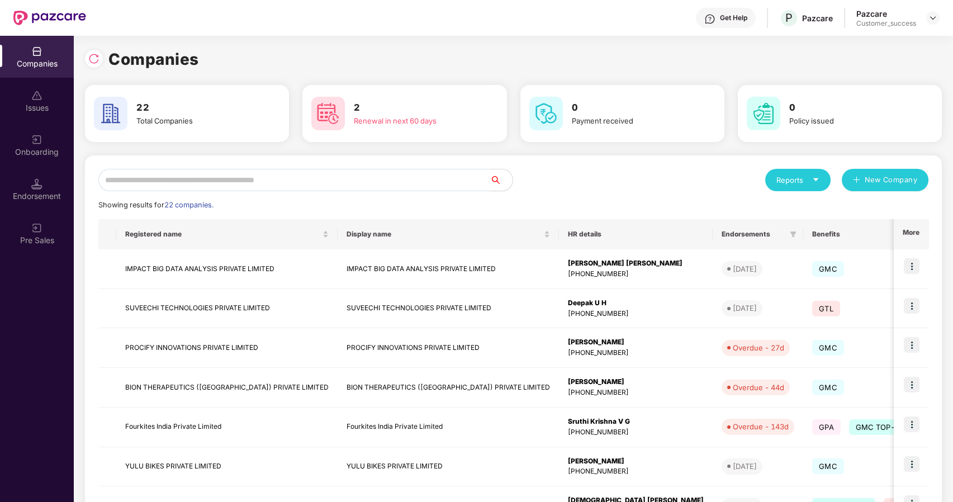
click at [336, 183] on input "text" at bounding box center [294, 180] width 392 height 22
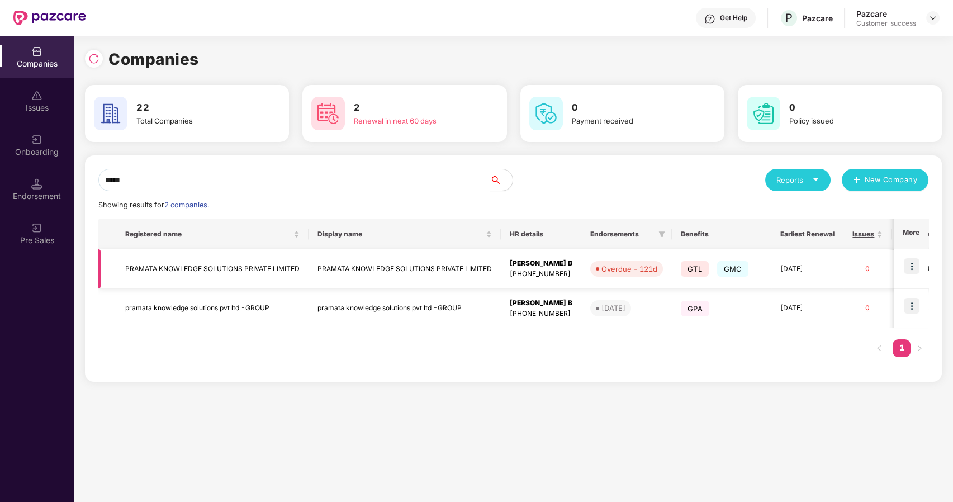
type input "*****"
click at [913, 266] on img at bounding box center [912, 266] width 16 height 16
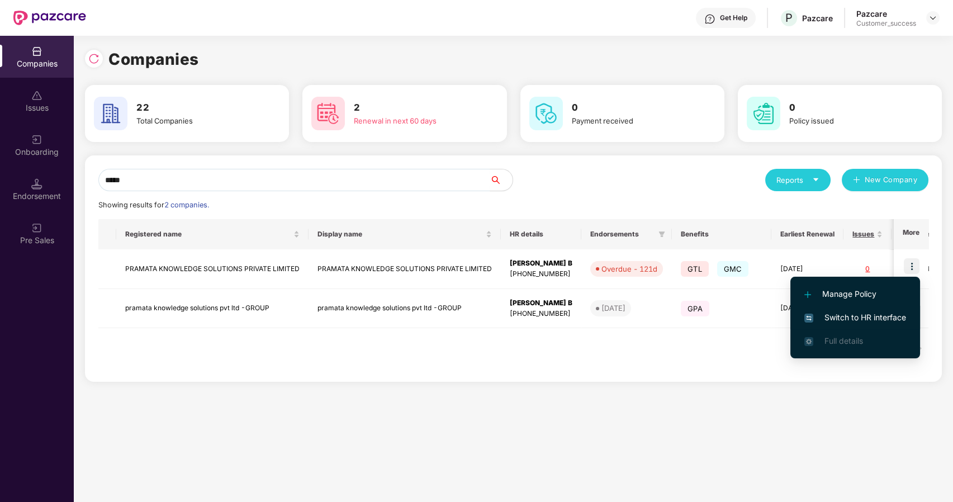
click at [838, 318] on span "Switch to HR interface" at bounding box center [856, 317] width 102 height 12
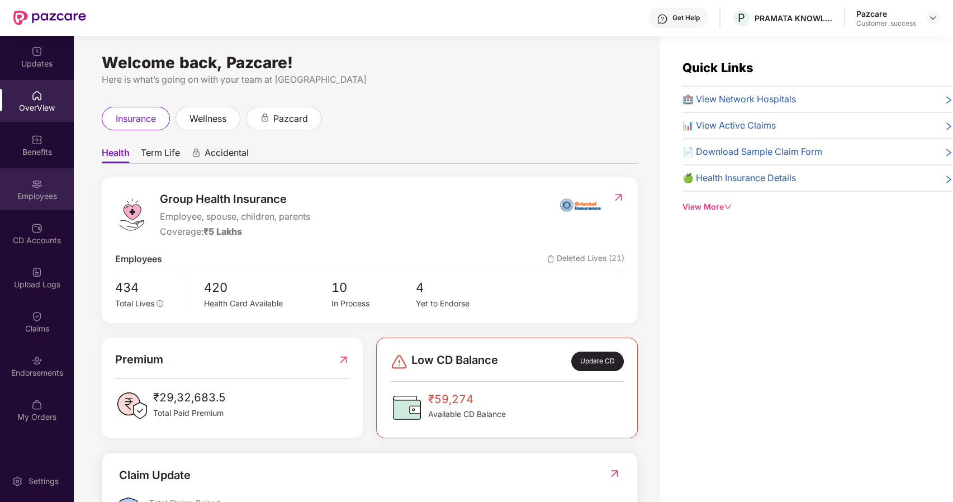
click at [40, 204] on div "Employees" at bounding box center [37, 189] width 74 height 42
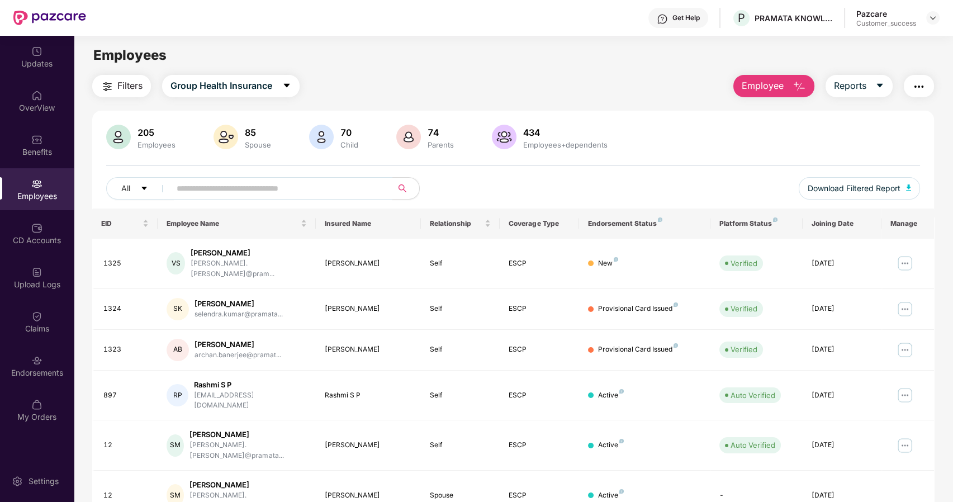
click at [190, 192] on input "text" at bounding box center [277, 188] width 201 height 17
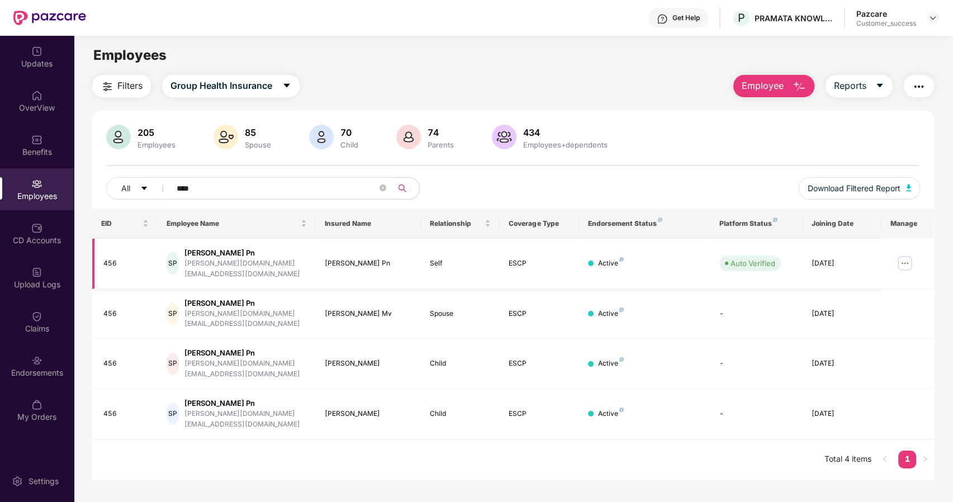
type input "****"
click at [905, 256] on img at bounding box center [905, 263] width 18 height 18
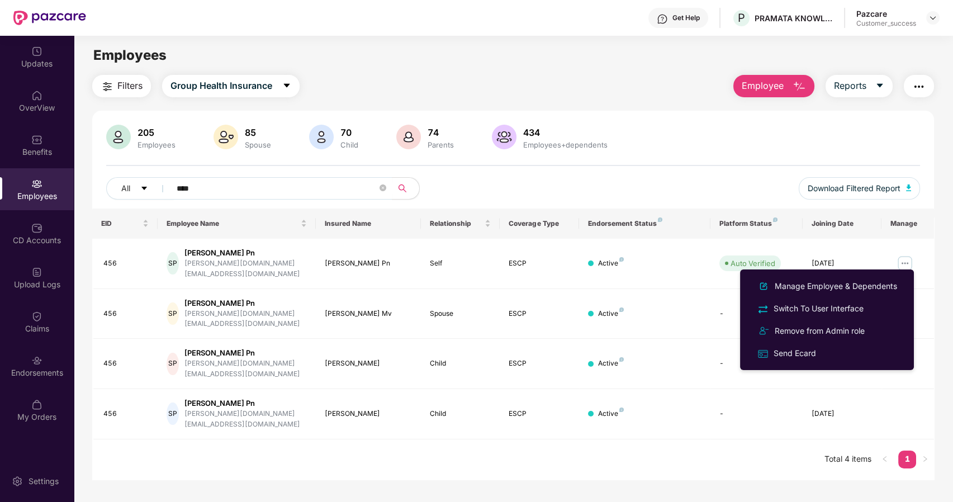
click at [656, 169] on div "205 Employees 85 Spouse 70 Child 74 Parents 434 Employees+dependents All **** D…" at bounding box center [513, 167] width 843 height 84
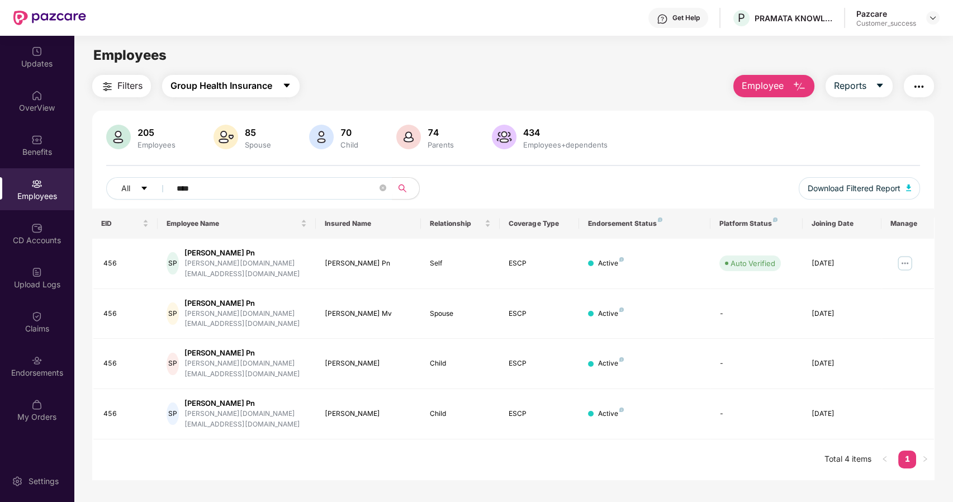
click at [233, 77] on button "Group Health Insurance" at bounding box center [231, 86] width 138 height 22
click at [213, 197] on div "Click to sort ascending" at bounding box center [236, 198] width 93 height 19
click at [245, 85] on span "Group Health Insurance" at bounding box center [222, 86] width 102 height 14
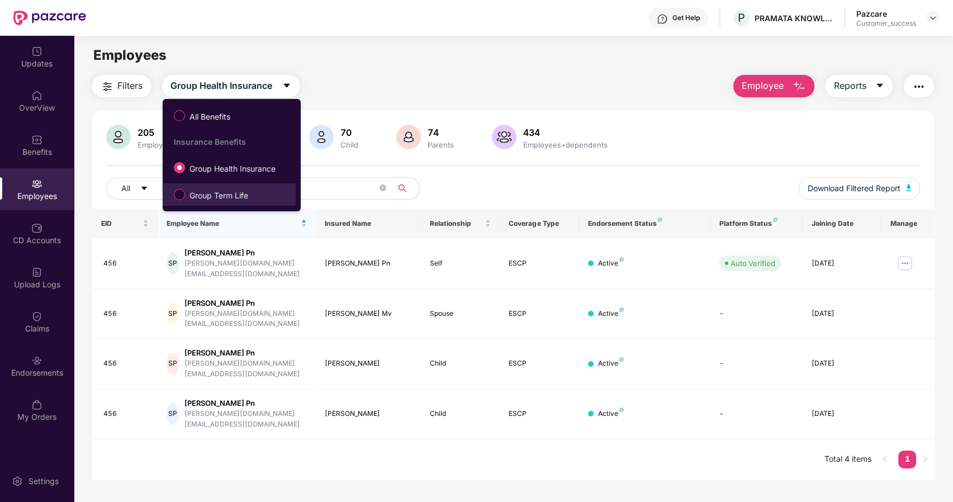
click at [186, 192] on span "Group Term Life" at bounding box center [219, 196] width 68 height 12
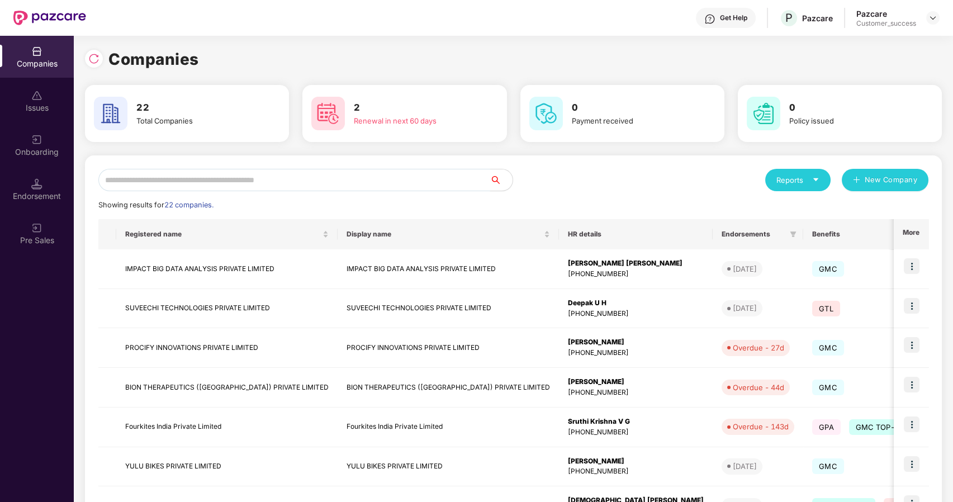
click at [232, 181] on input "text" at bounding box center [294, 180] width 392 height 22
click at [917, 262] on img at bounding box center [912, 266] width 16 height 16
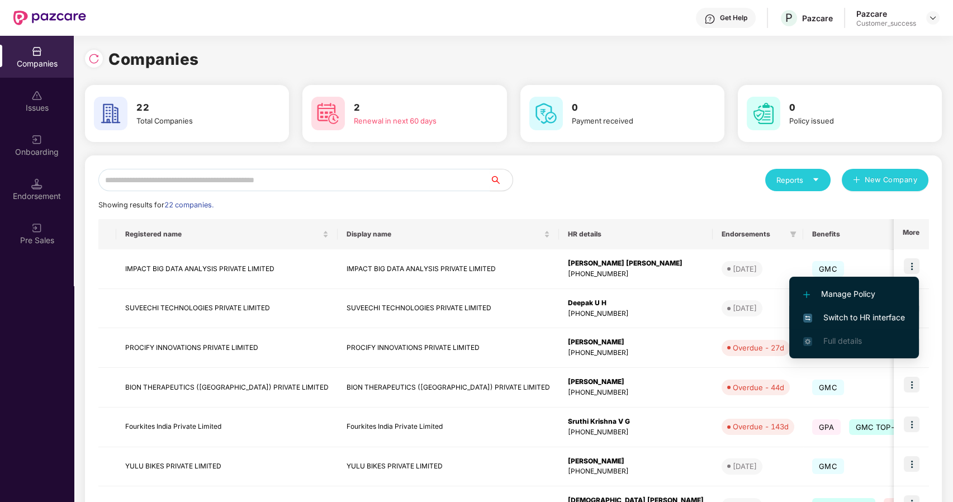
click at [844, 316] on span "Switch to HR interface" at bounding box center [855, 317] width 102 height 12
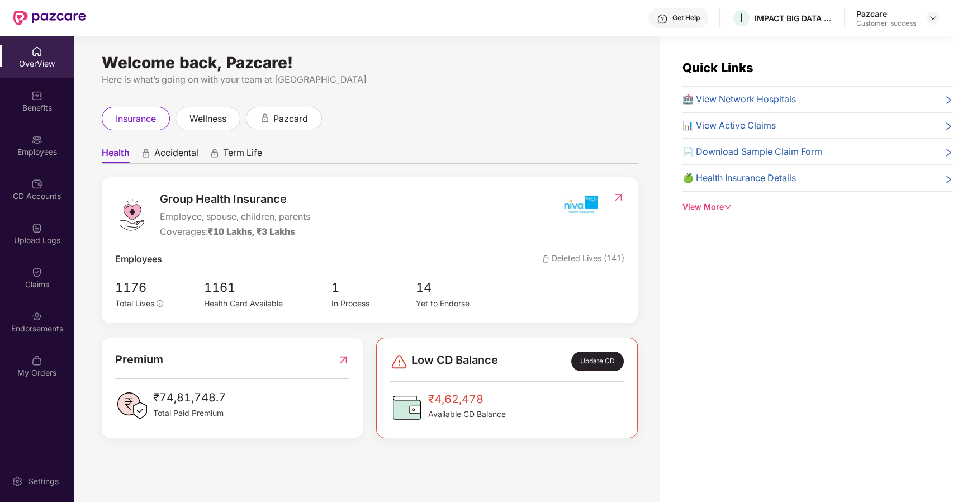
click at [27, 144] on div "Employees" at bounding box center [37, 145] width 74 height 42
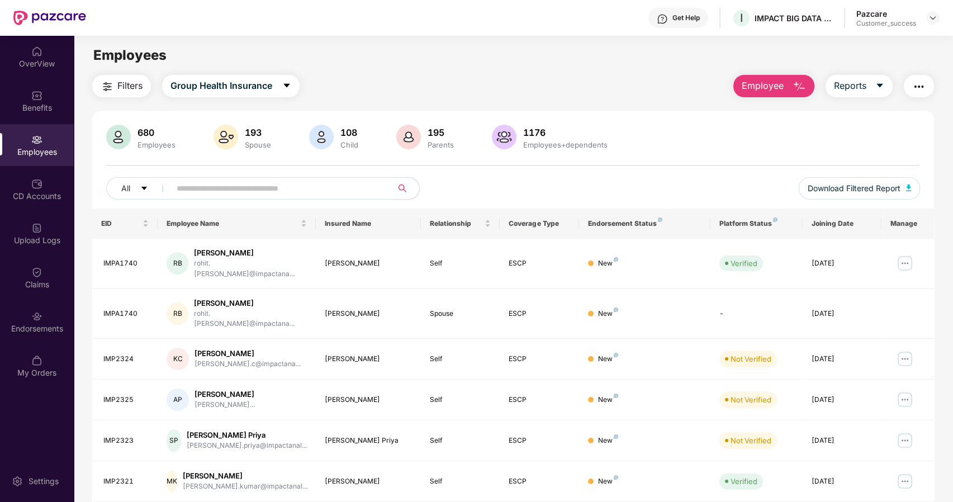
click at [211, 192] on input "text" at bounding box center [277, 188] width 201 height 17
paste input "*******"
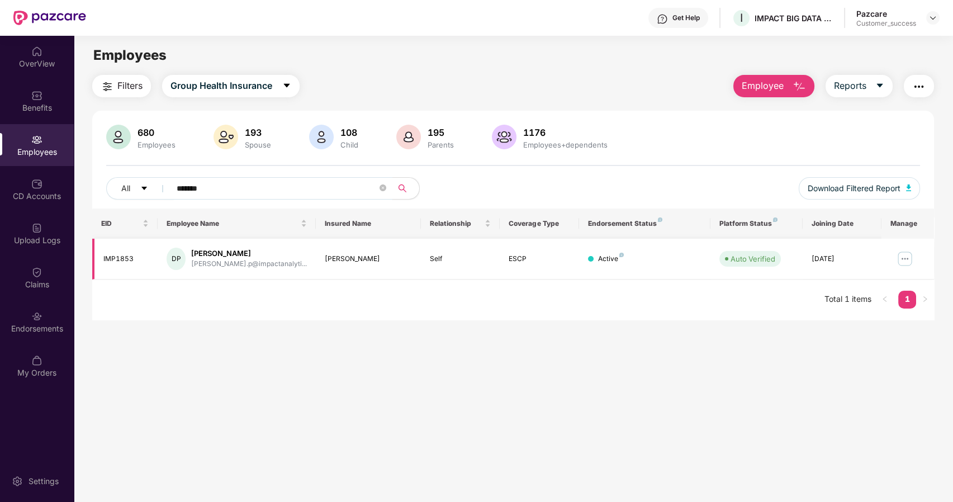
type input "*******"
click at [899, 256] on img at bounding box center [905, 259] width 18 height 18
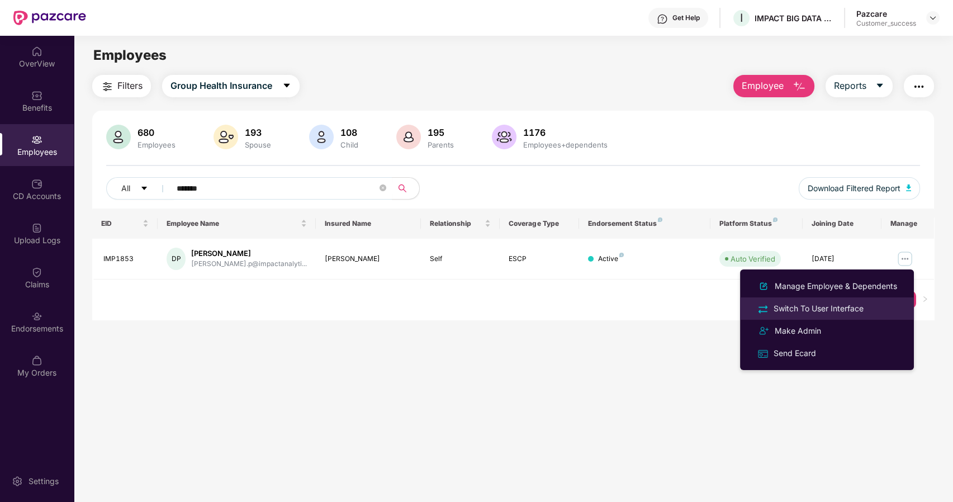
click at [810, 305] on div "Switch To User Interface" at bounding box center [819, 309] width 95 height 12
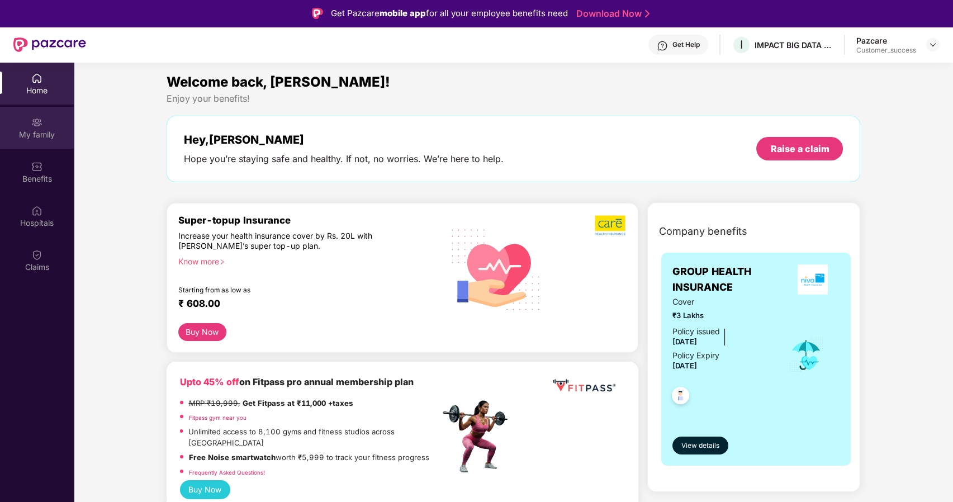
click at [41, 143] on div "My family" at bounding box center [37, 128] width 74 height 42
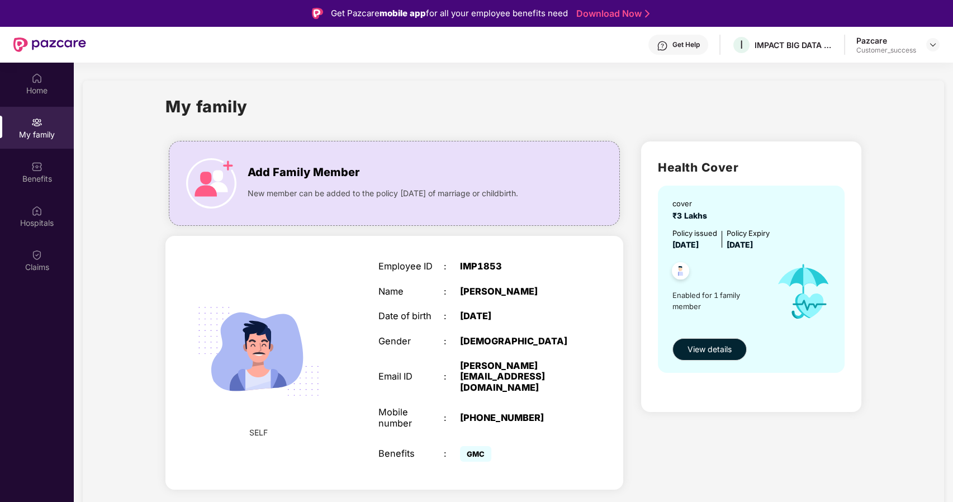
click at [473, 266] on div "IMP1853" at bounding box center [517, 266] width 114 height 11
copy div "IMP1853"
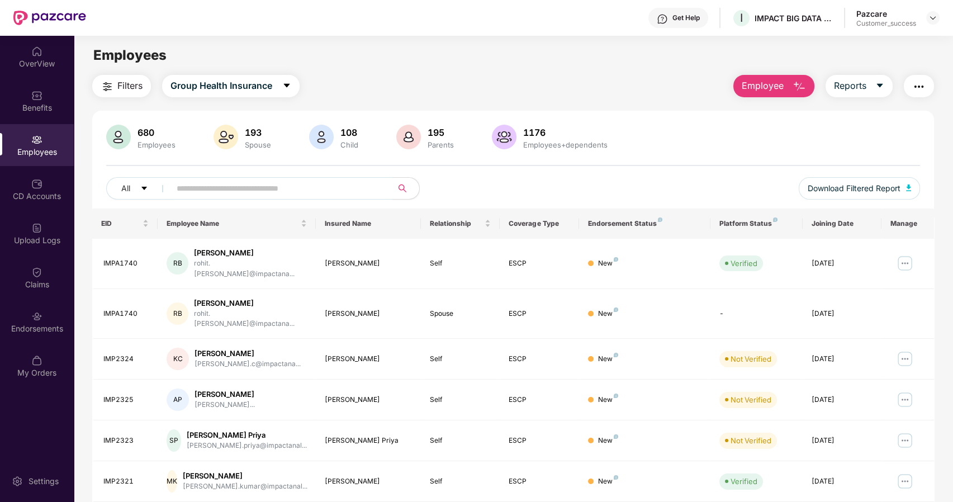
click at [206, 193] on input "text" at bounding box center [277, 188] width 201 height 17
paste input "*******"
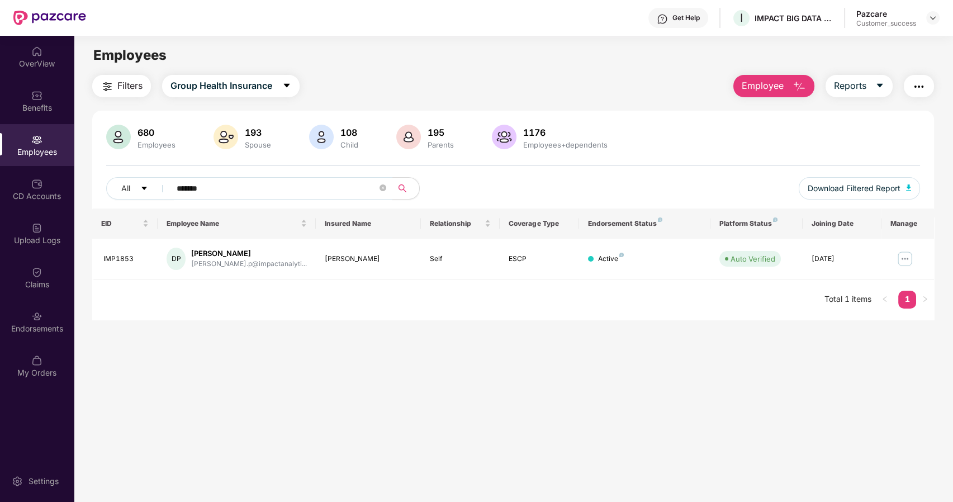
type input "*******"
click at [901, 253] on img at bounding box center [905, 259] width 18 height 18
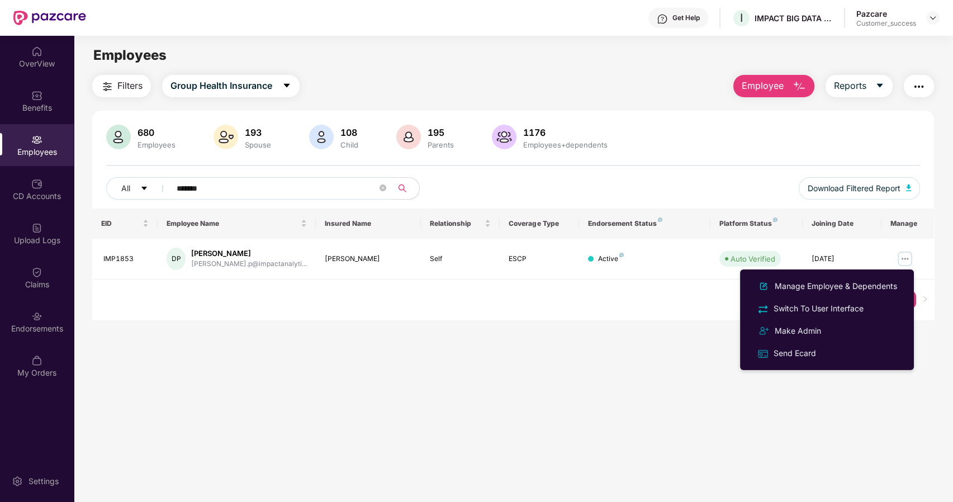
click at [576, 311] on div "EID Employee Name Insured Name Relationship Coverage Type Endorsement Status Pl…" at bounding box center [513, 264] width 843 height 111
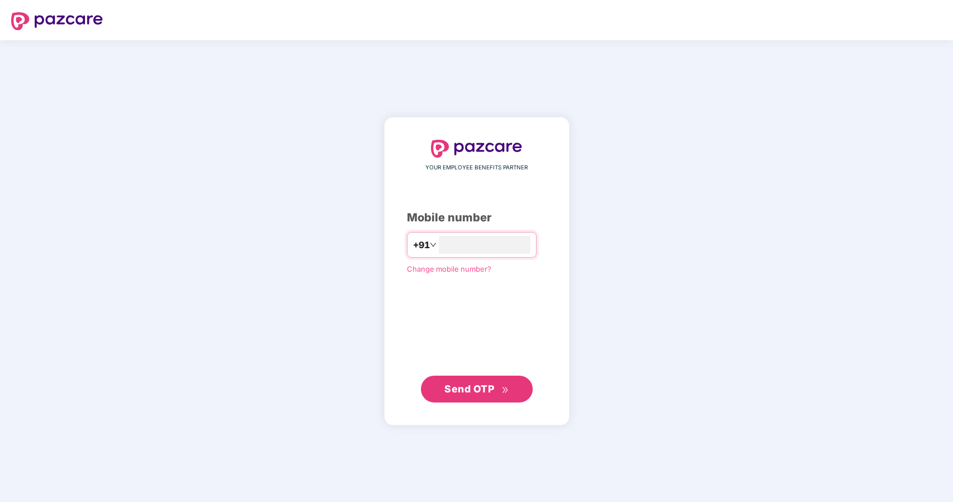
click at [456, 389] on span "Send OTP" at bounding box center [470, 389] width 50 height 12
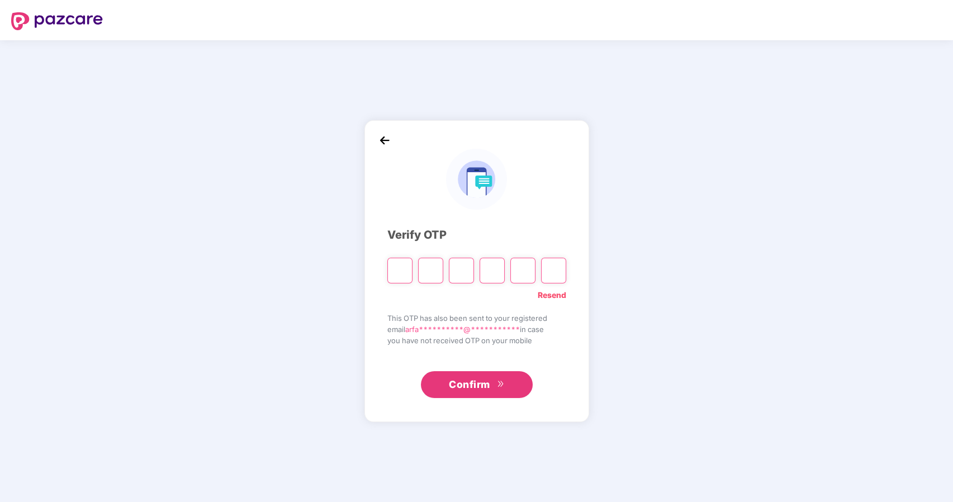
type input "*"
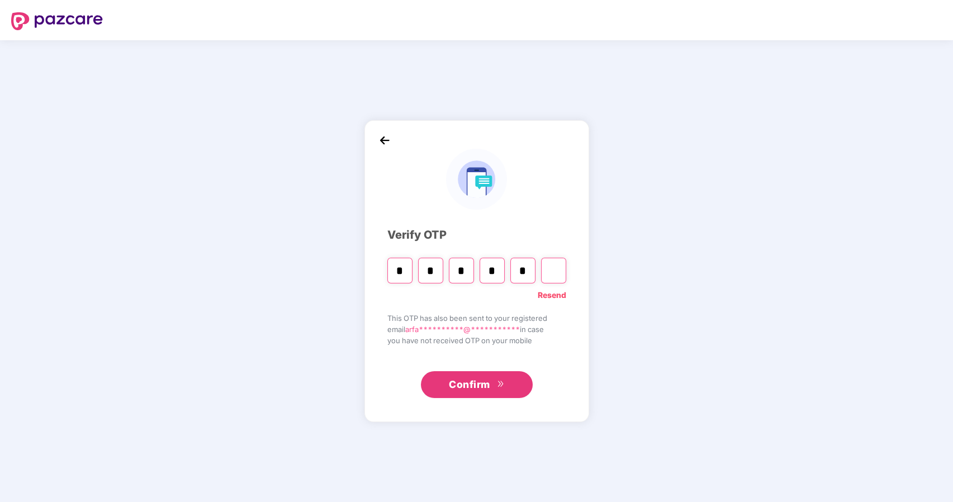
type input "*"
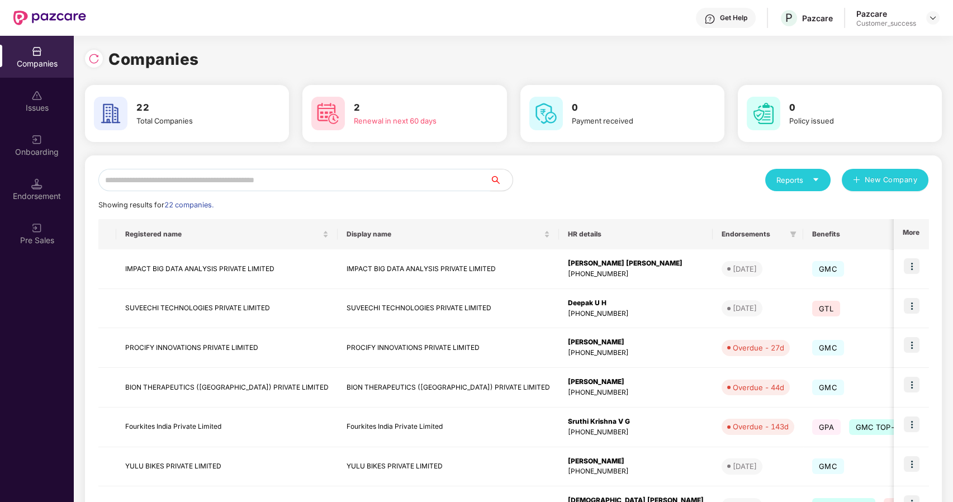
click at [295, 187] on input "text" at bounding box center [294, 180] width 392 height 22
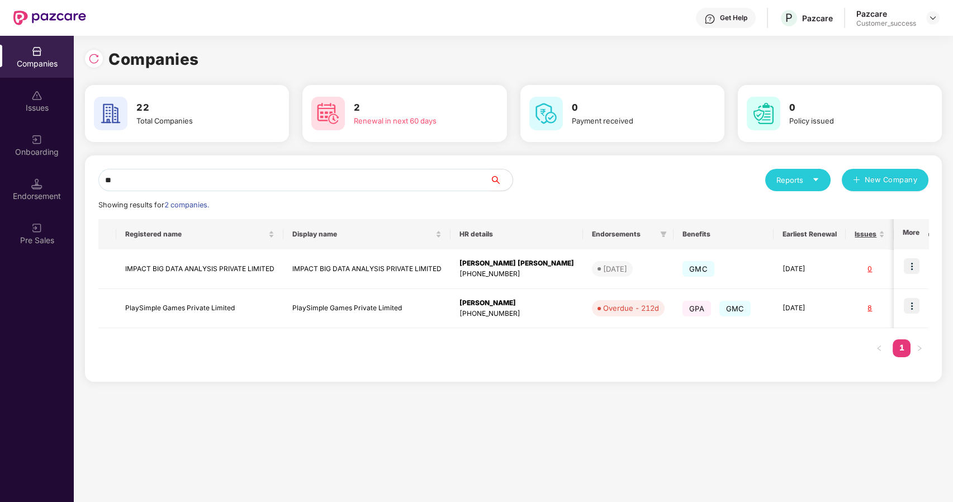
type input "*"
